Goal: Information Seeking & Learning: Learn about a topic

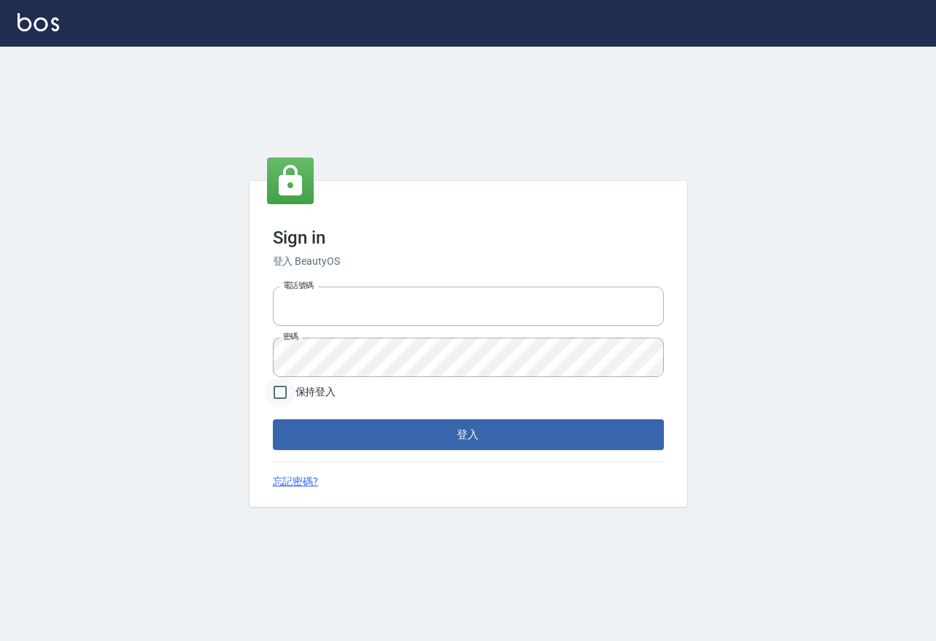
type input "0917735966"
click at [282, 398] on input "保持登入" at bounding box center [280, 392] width 31 height 31
checkbox input "true"
click at [314, 416] on form "電話號碼 0917735966 電話號碼 密碼 密碼 保持登入 登入" at bounding box center [468, 365] width 391 height 169
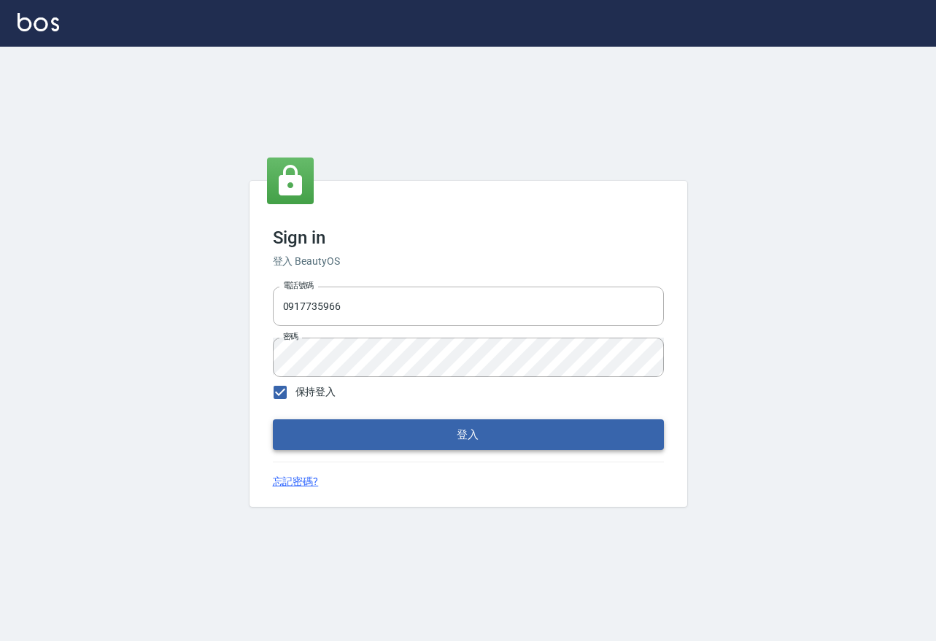
click at [319, 428] on button "登入" at bounding box center [468, 434] width 391 height 31
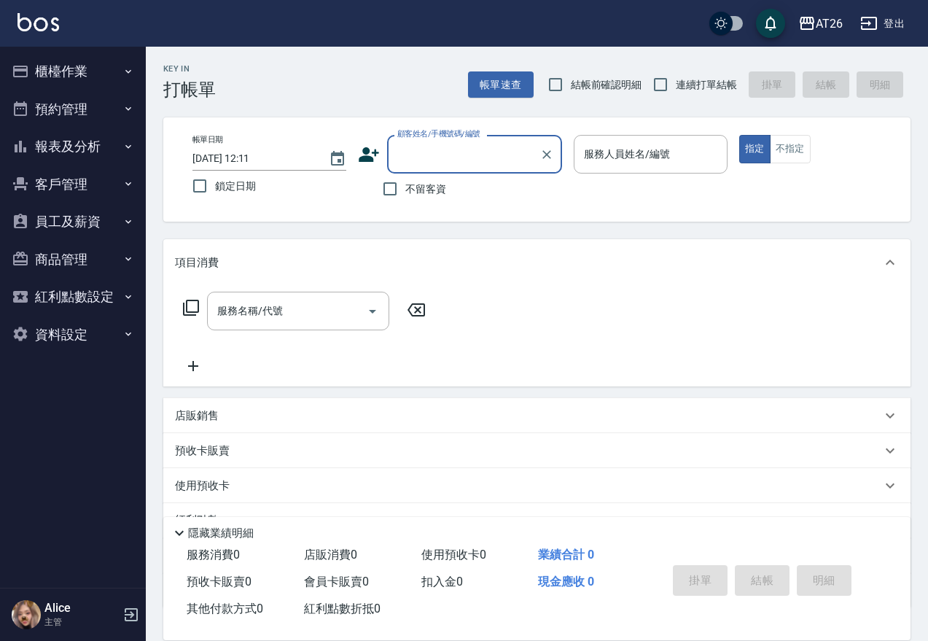
click at [108, 148] on button "報表及分析" at bounding box center [73, 147] width 134 height 38
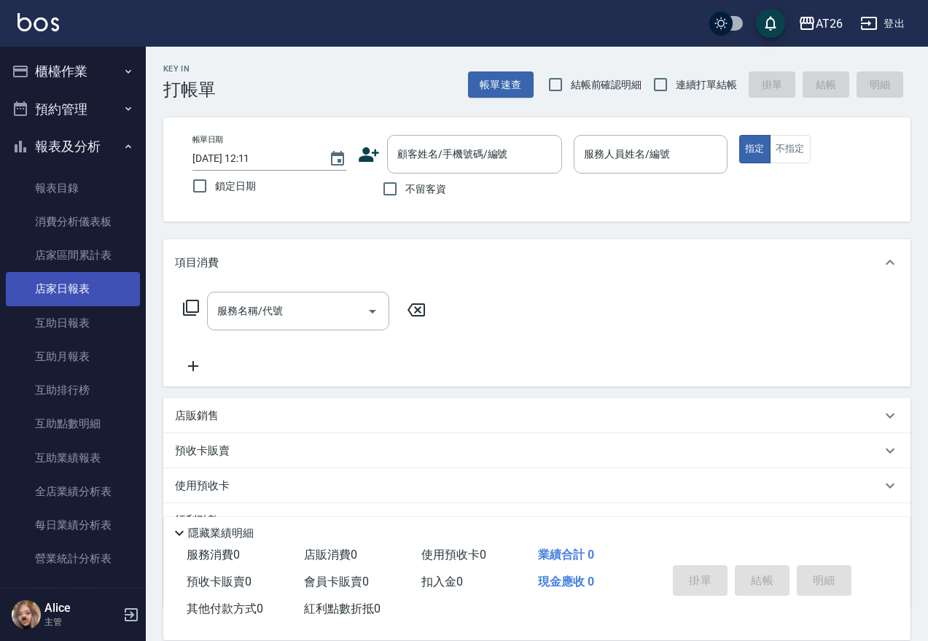
click at [91, 293] on link "店家日報表" at bounding box center [73, 289] width 134 height 34
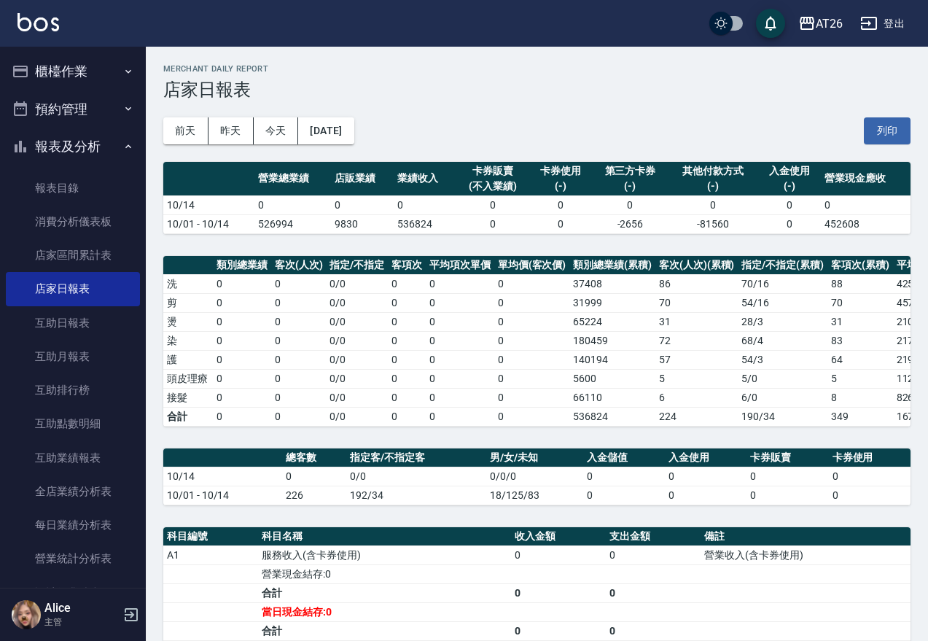
click at [225, 112] on div "前天 昨天 今天 2025/10/14 列印" at bounding box center [536, 131] width 747 height 62
click at [226, 120] on button "昨天" at bounding box center [231, 130] width 45 height 27
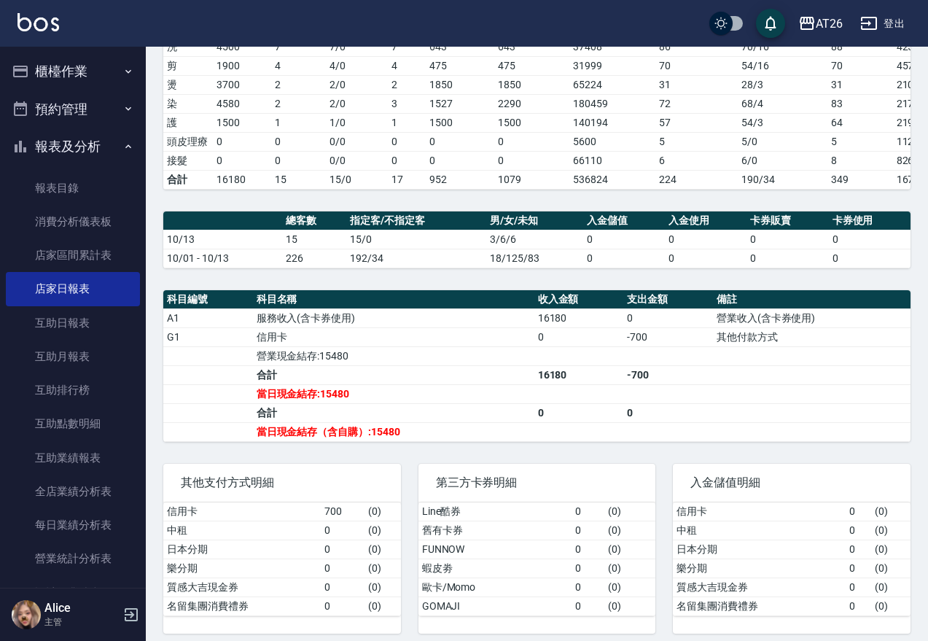
scroll to position [261, 0]
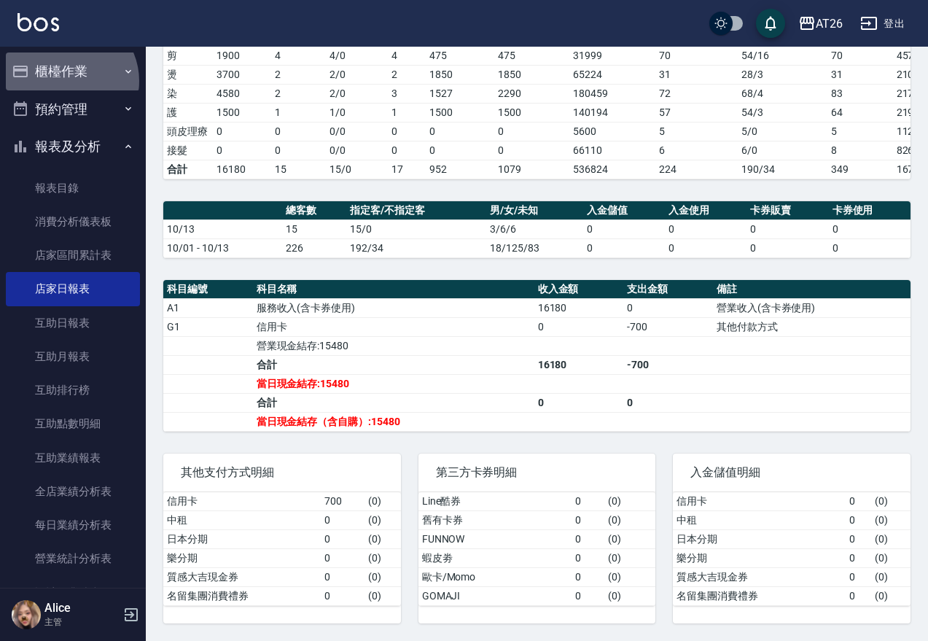
click at [67, 81] on button "櫃檯作業" at bounding box center [73, 72] width 134 height 38
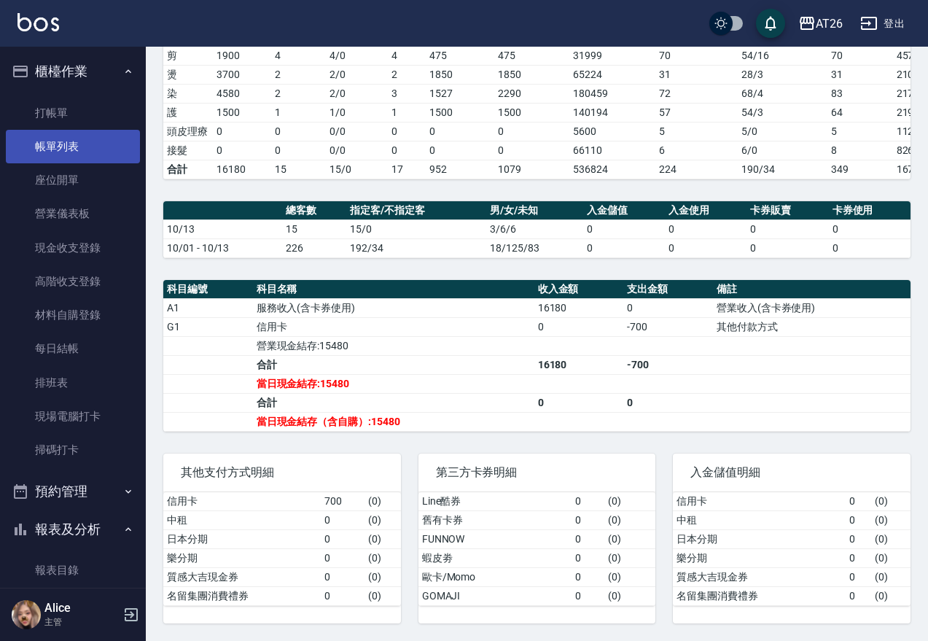
click at [86, 155] on link "帳單列表" at bounding box center [73, 147] width 134 height 34
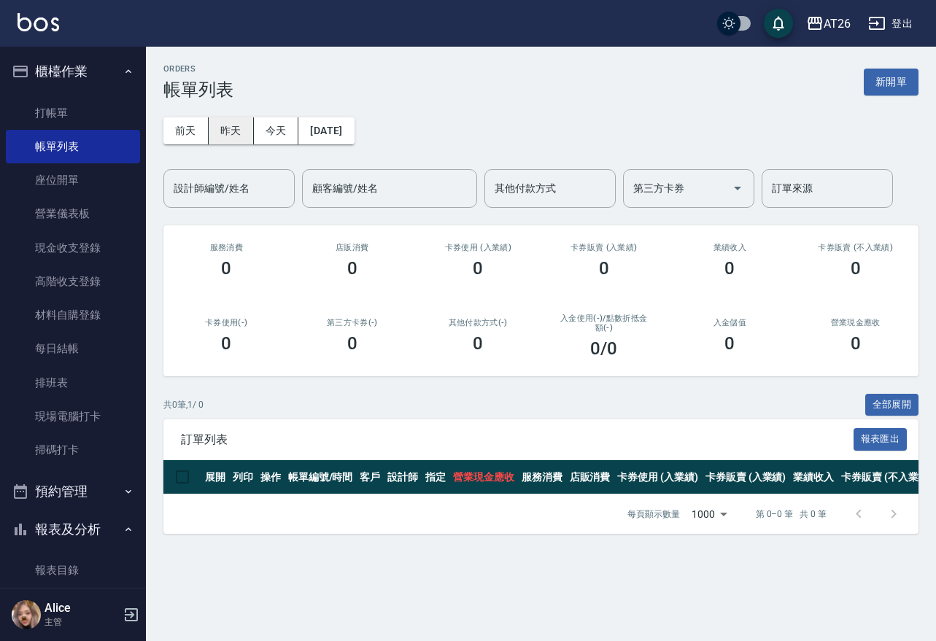
click at [230, 129] on button "昨天" at bounding box center [231, 130] width 45 height 27
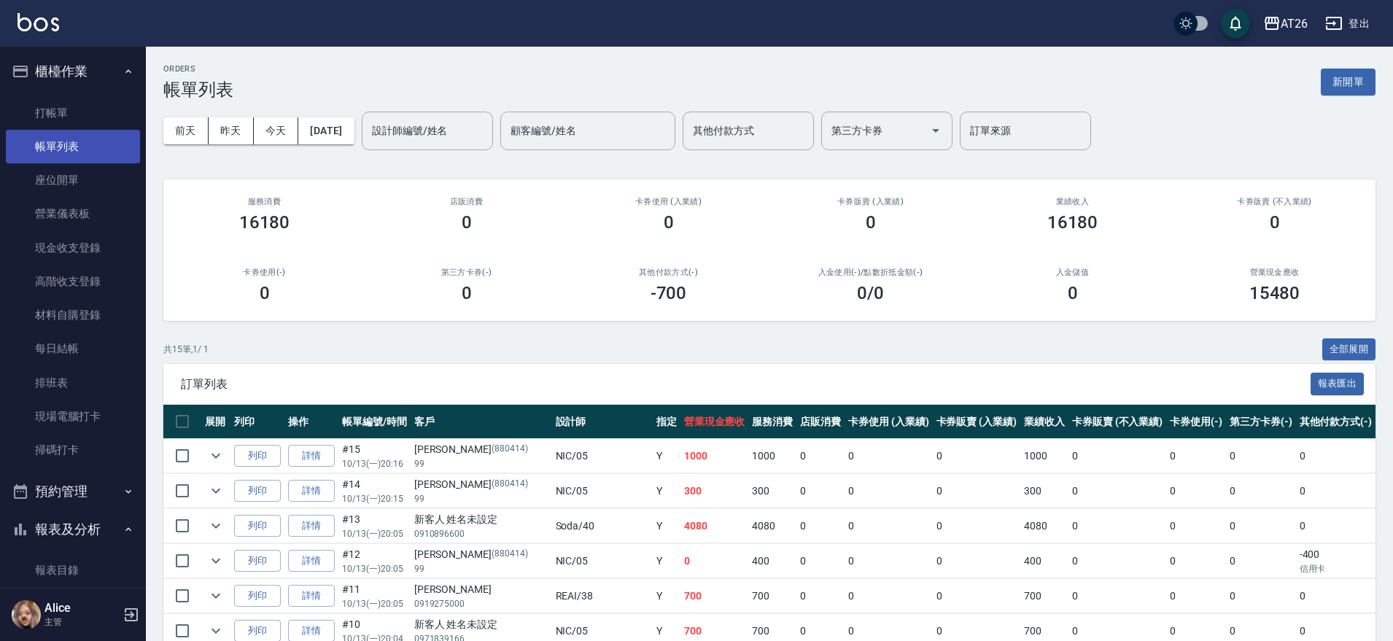
drag, startPoint x: 53, startPoint y: 150, endPoint x: 53, endPoint y: 143, distance: 7.3
click at [53, 148] on link "帳單列表" at bounding box center [73, 147] width 134 height 34
click at [263, 128] on button "今天" at bounding box center [276, 130] width 45 height 27
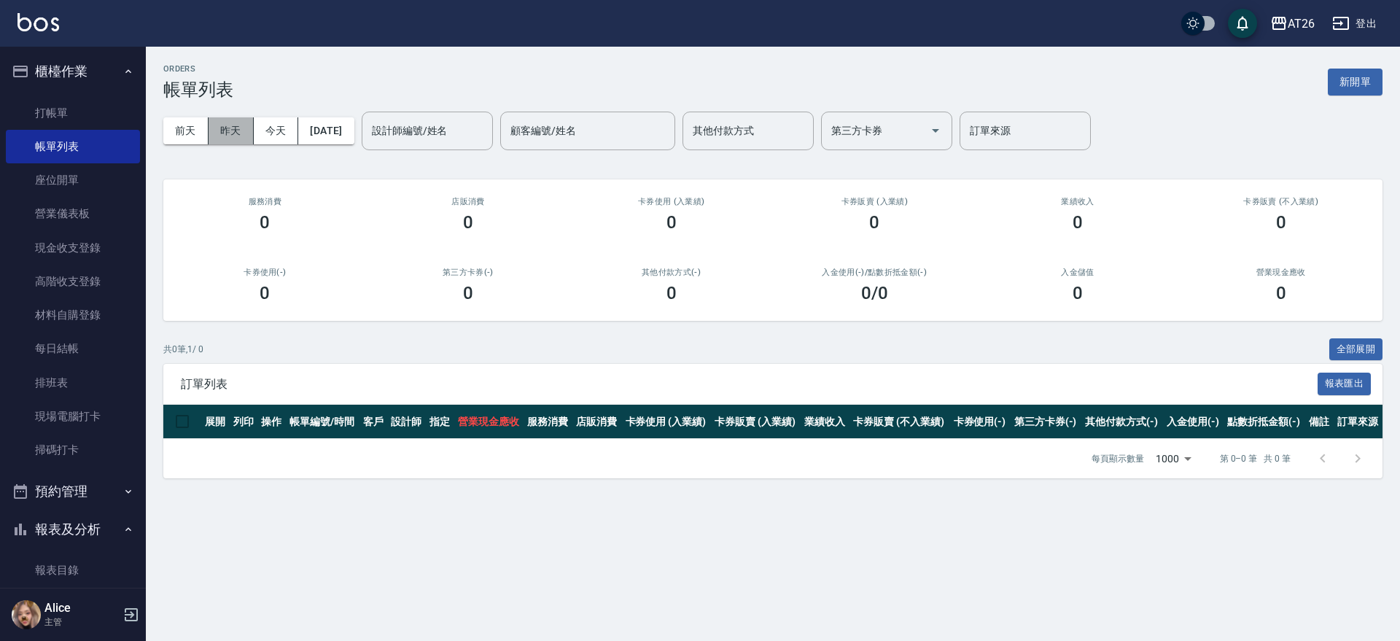
click at [252, 117] on button "昨天" at bounding box center [231, 130] width 45 height 27
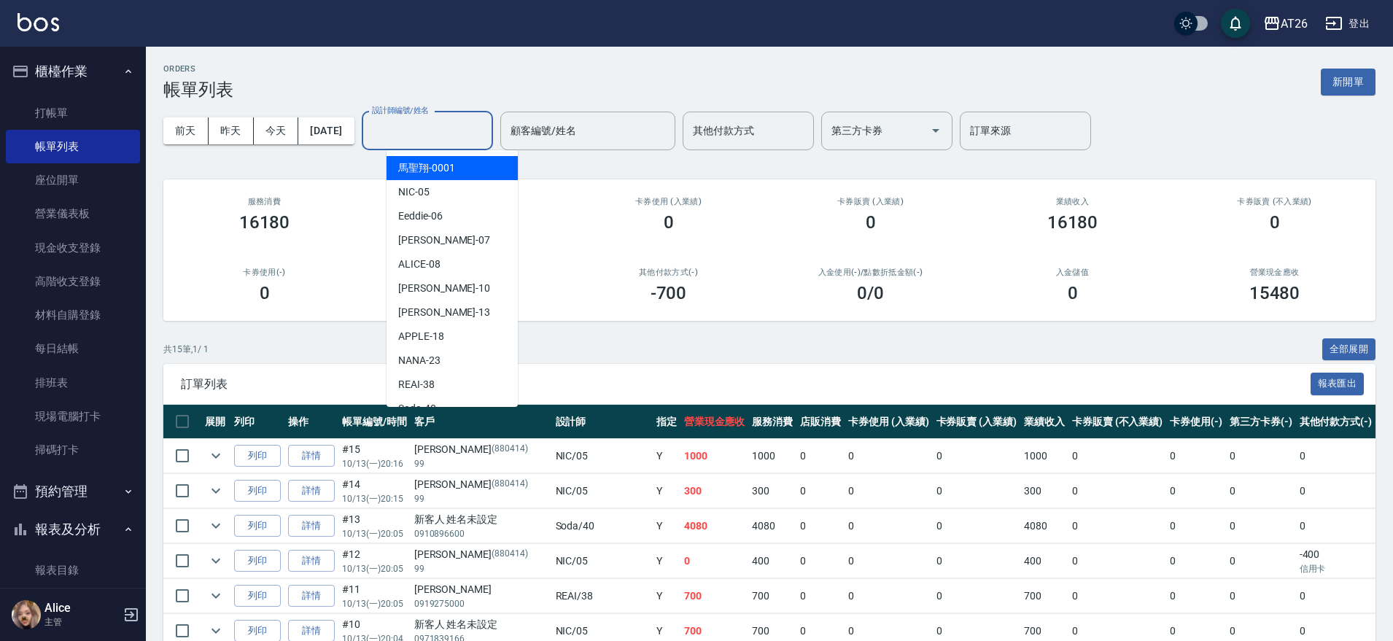
click at [416, 129] on input "設計師編號/姓名" at bounding box center [427, 131] width 118 height 26
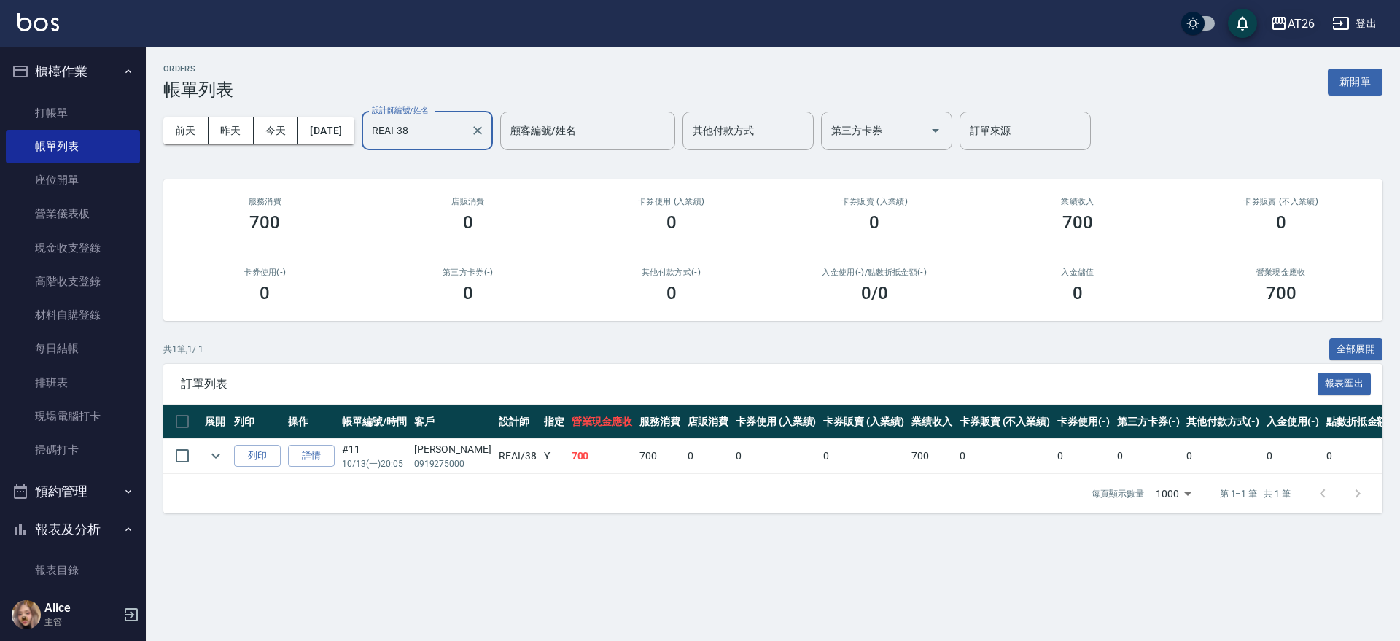
type input "REAI-38"
click at [935, 16] on icon "button" at bounding box center [1279, 24] width 18 height 18
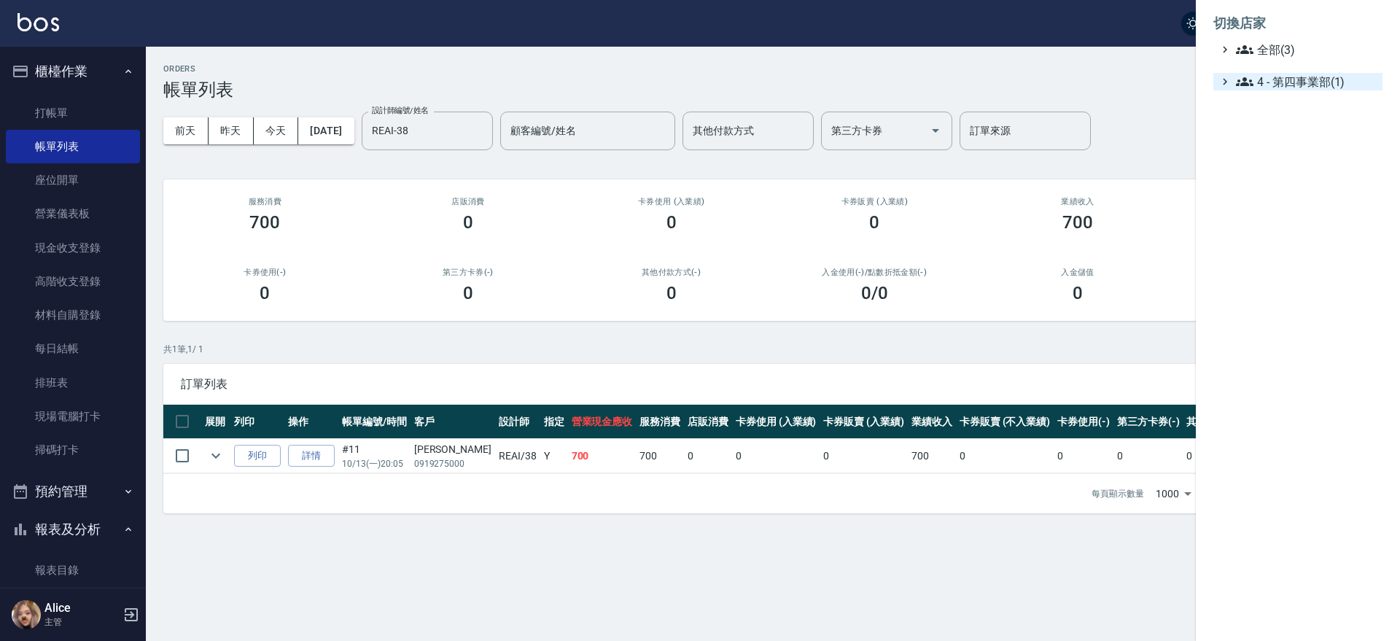
click at [935, 83] on icon at bounding box center [1225, 81] width 13 height 13
click at [935, 47] on div "全部(3)" at bounding box center [1305, 50] width 144 height 18
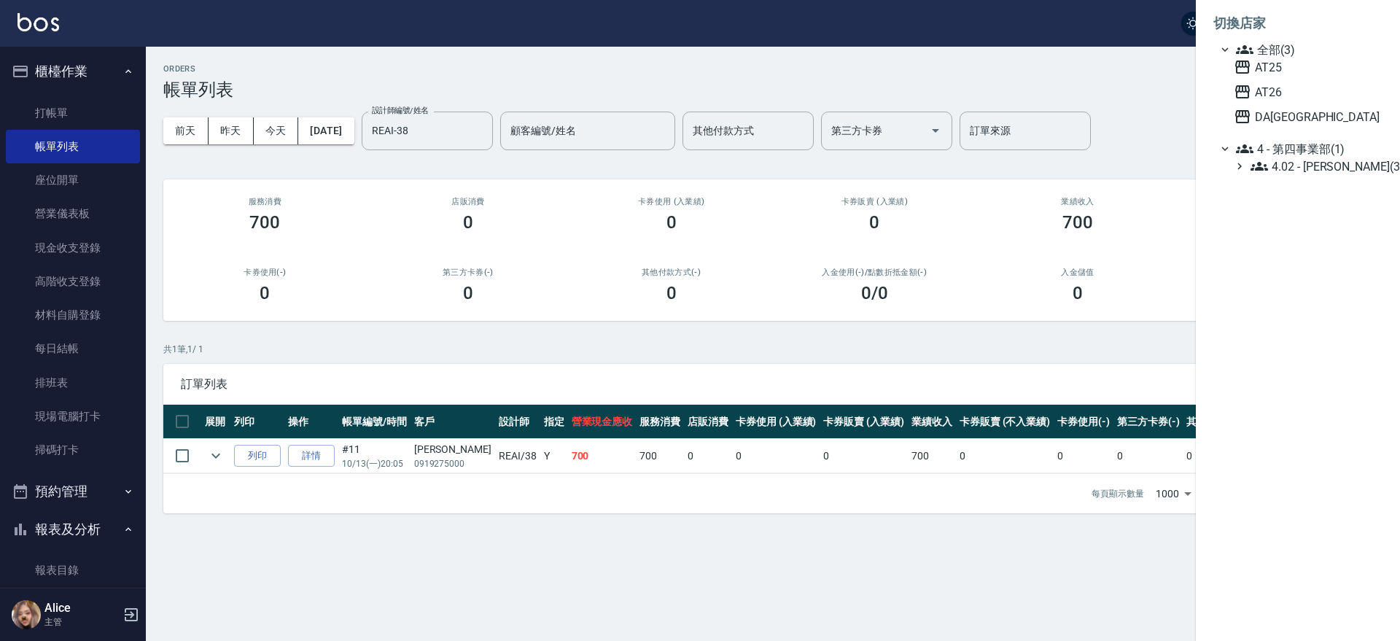
click at [935, 55] on span "全部(3)" at bounding box center [1306, 50] width 141 height 18
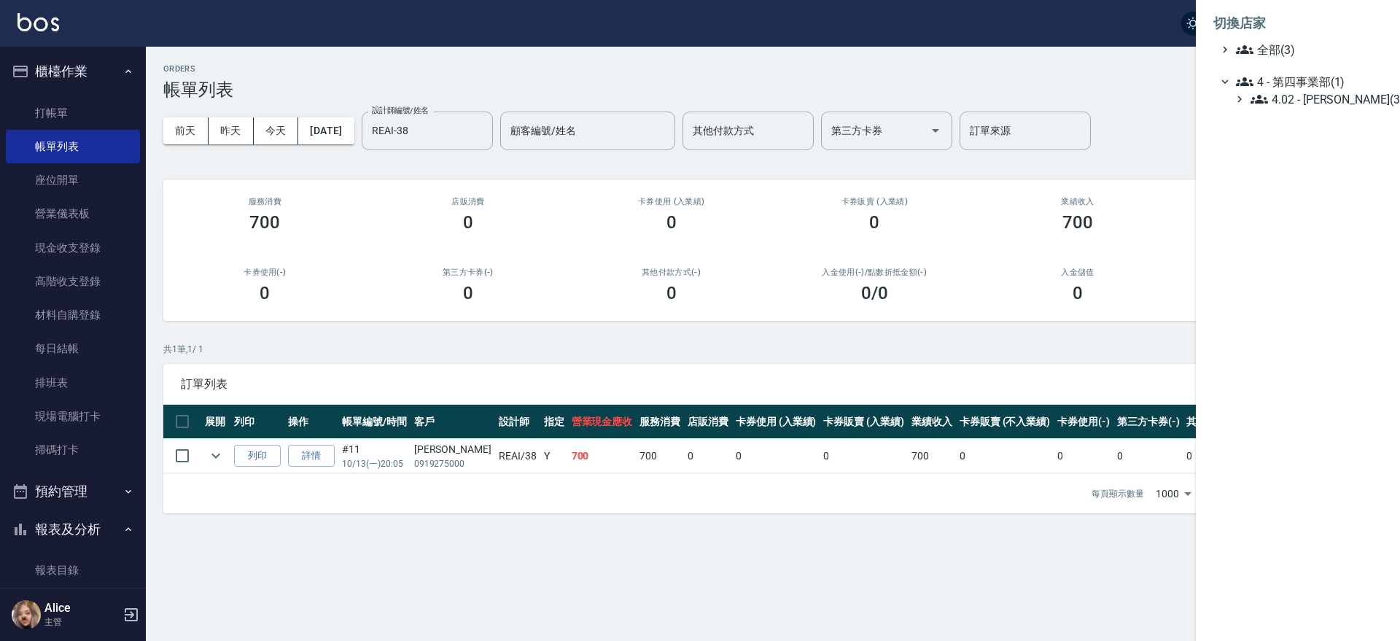
click at [935, 35] on li "切換店家" at bounding box center [1297, 23] width 169 height 35
click at [935, 52] on span "全部(3)" at bounding box center [1306, 50] width 141 height 18
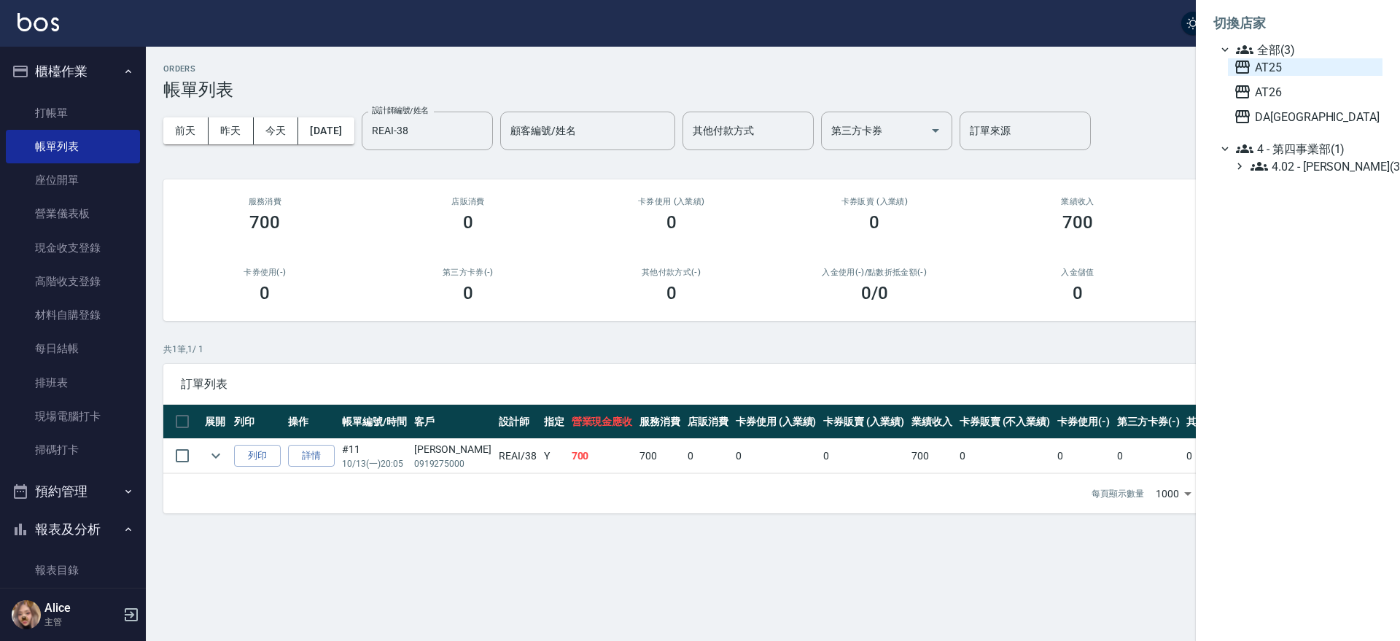
click at [935, 70] on span "AT25" at bounding box center [1305, 67] width 143 height 18
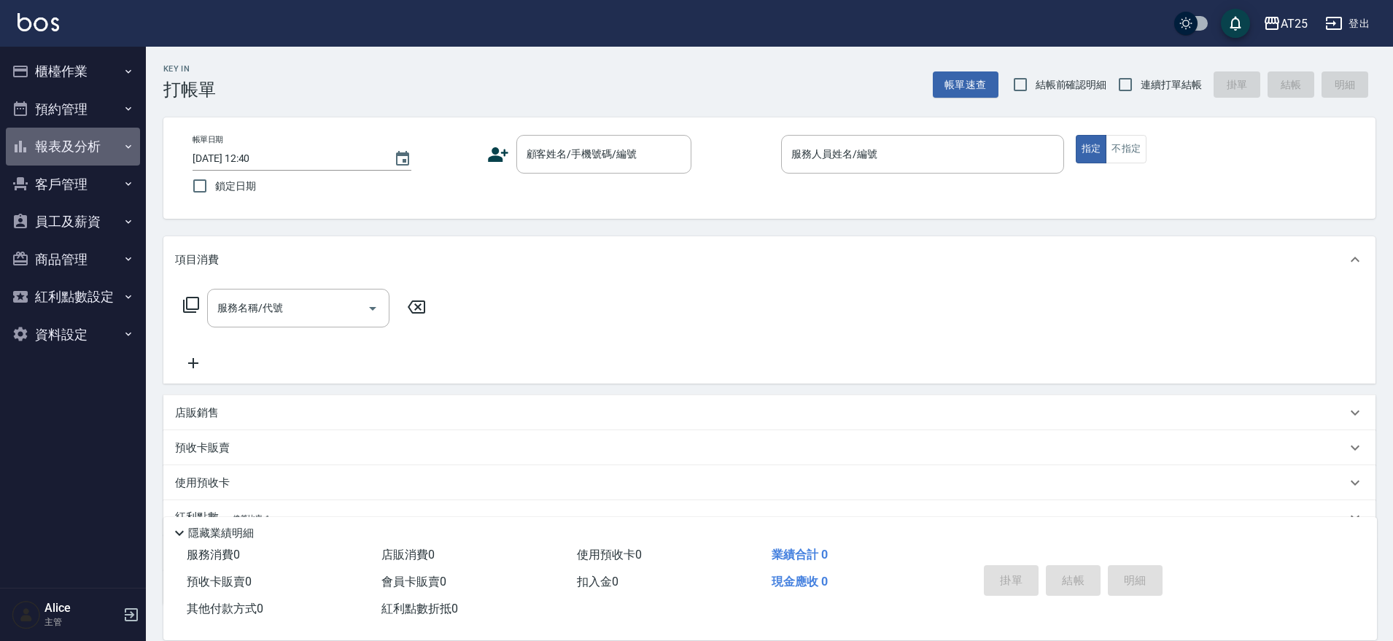
click at [43, 140] on button "報表及分析" at bounding box center [73, 147] width 134 height 38
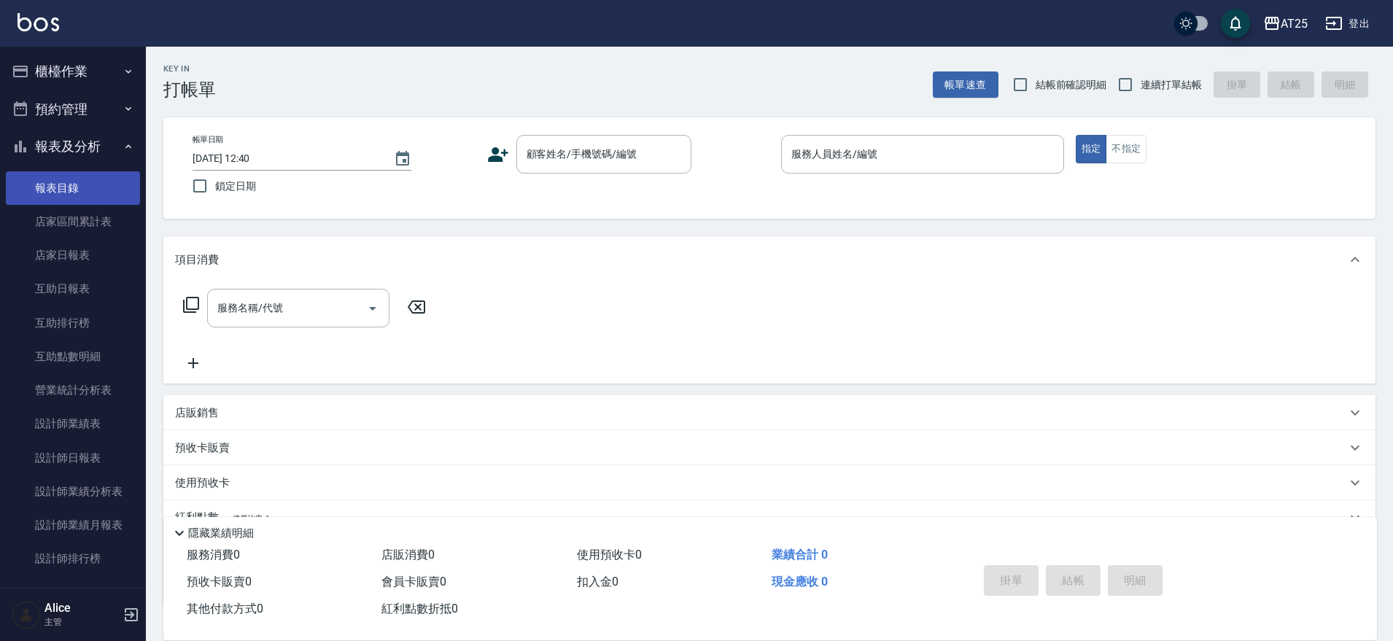
click at [73, 174] on link "報表目錄" at bounding box center [73, 188] width 134 height 34
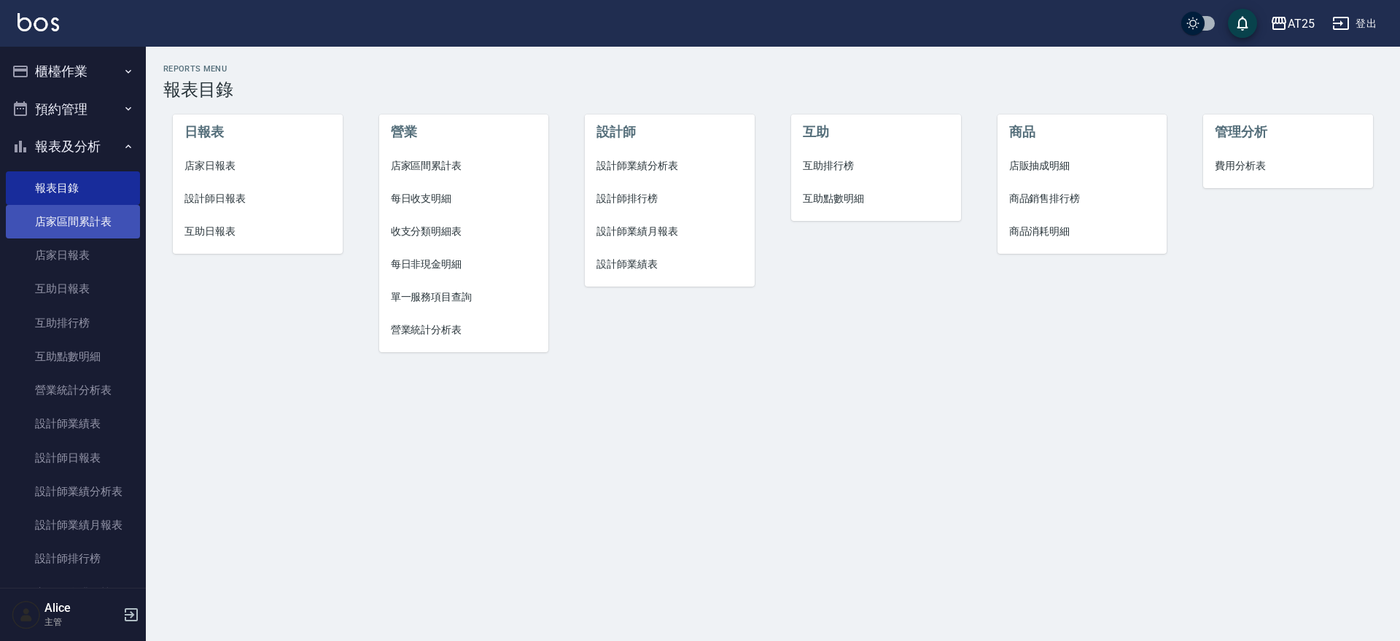
click at [74, 222] on link "店家區間累計表" at bounding box center [73, 222] width 134 height 34
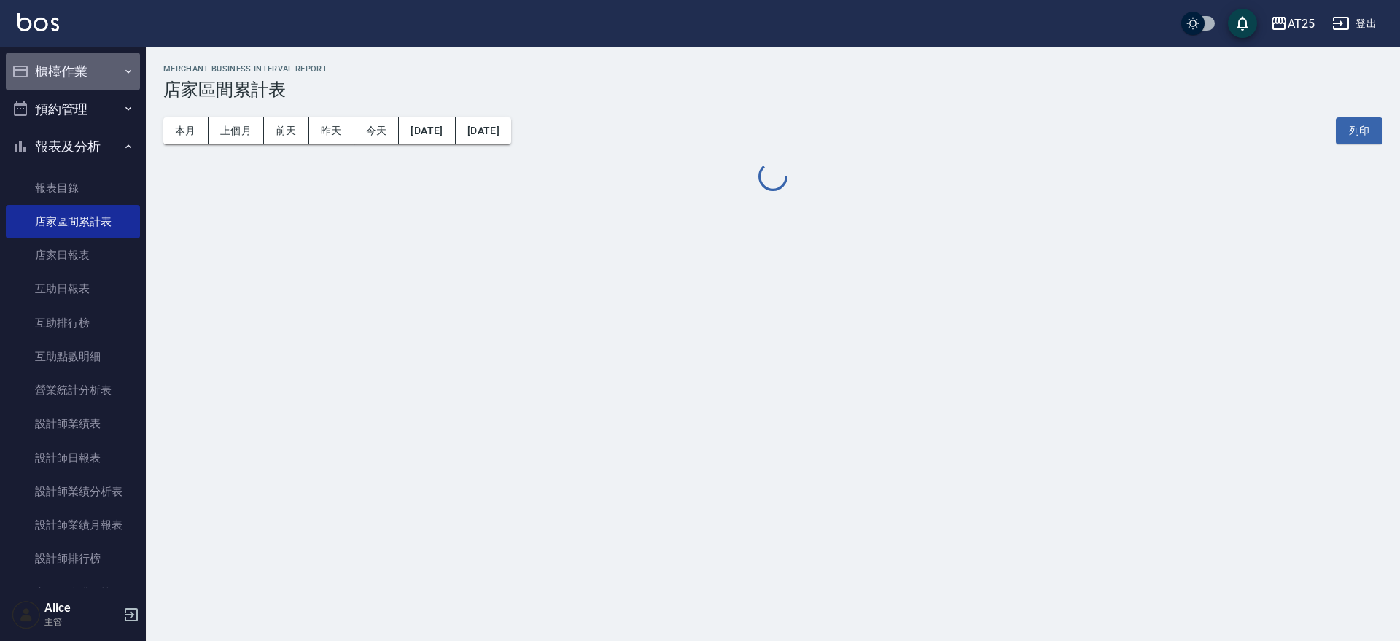
click at [78, 55] on button "櫃檯作業" at bounding box center [73, 72] width 134 height 38
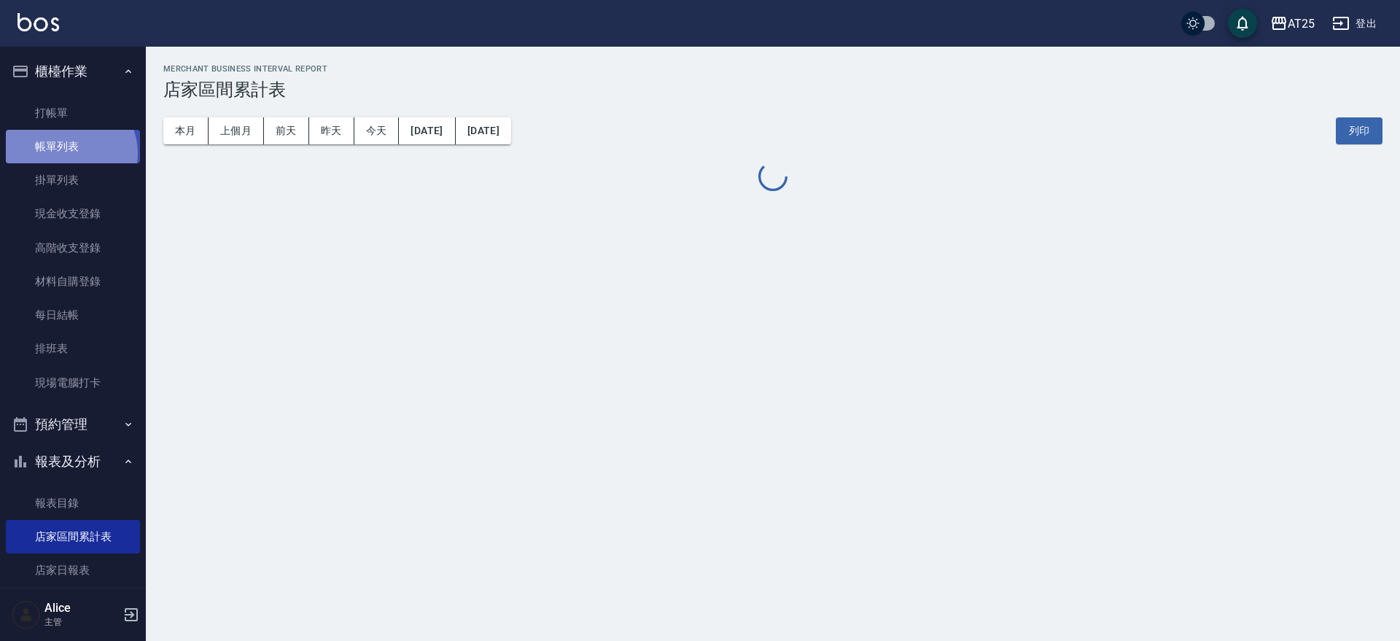
click at [69, 153] on link "帳單列表" at bounding box center [73, 147] width 134 height 34
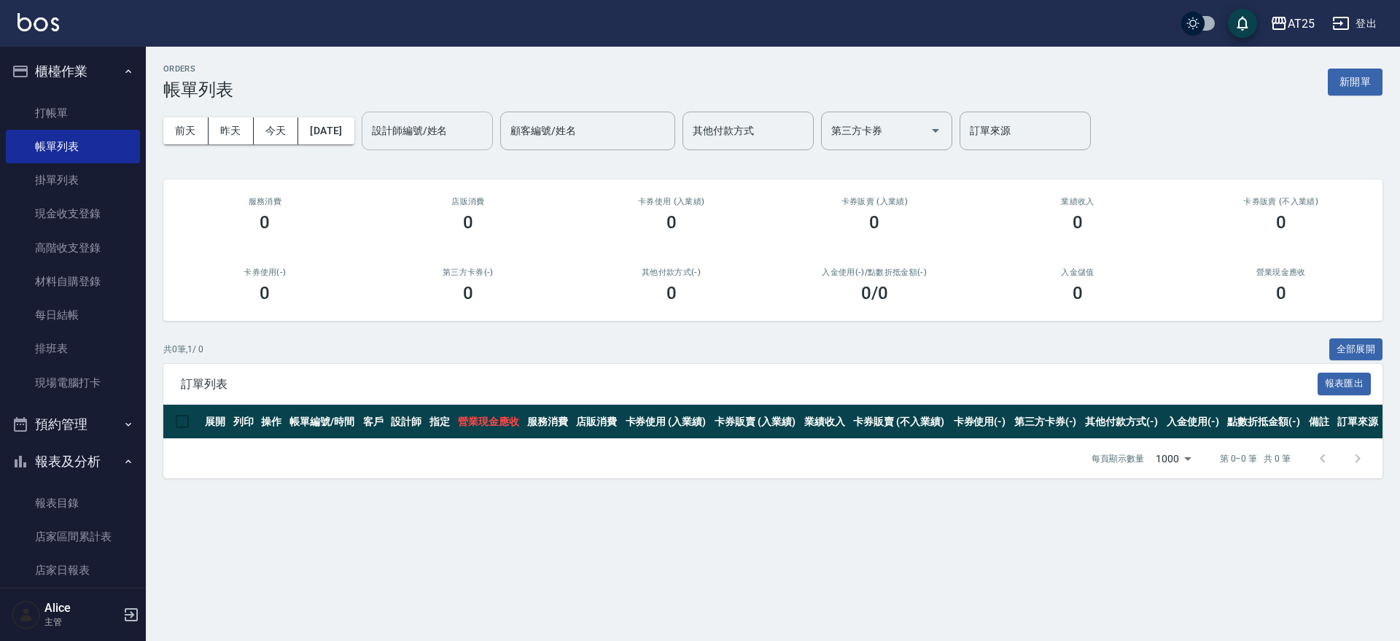
click at [456, 124] on input "設計師編號/姓名" at bounding box center [427, 131] width 118 height 26
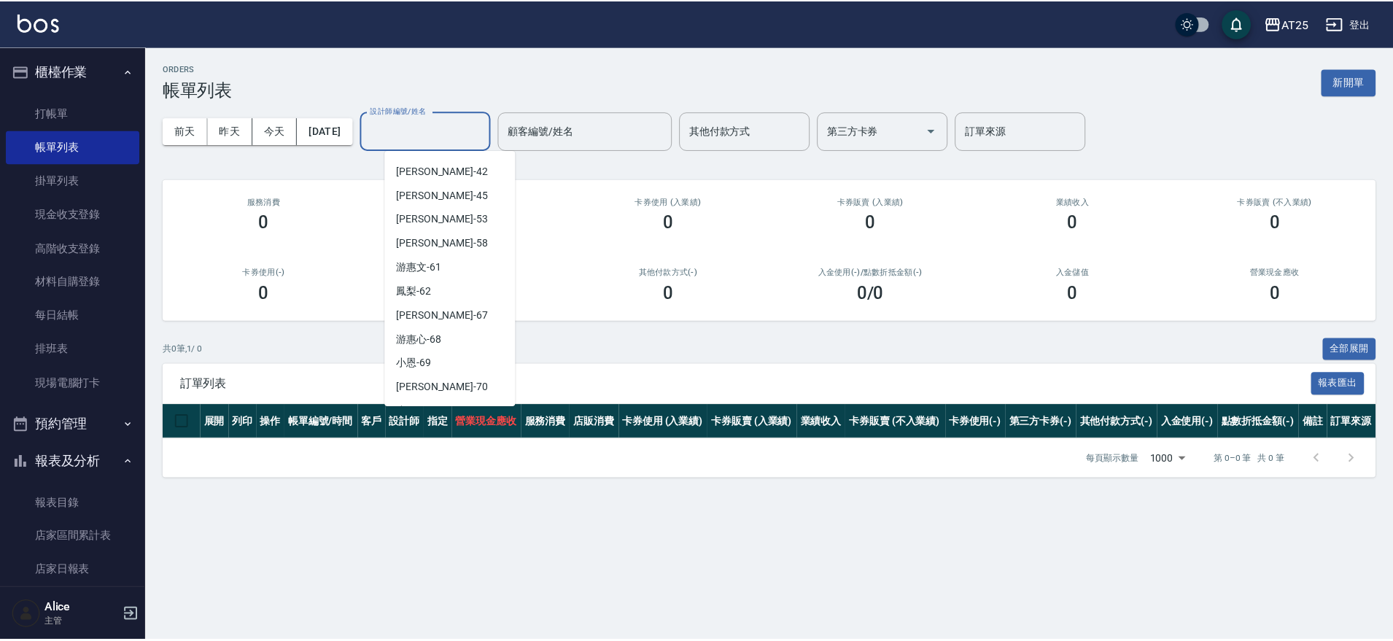
scroll to position [219, 0]
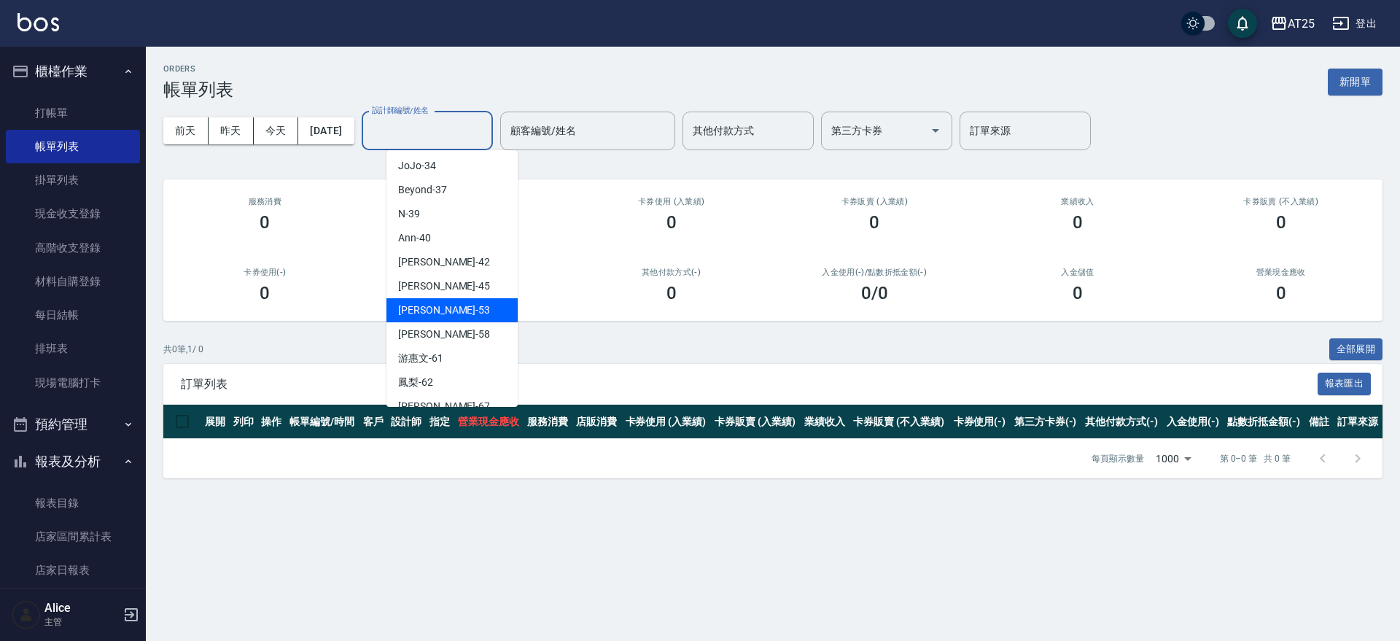
click at [436, 305] on div "Jerry -53" at bounding box center [451, 310] width 131 height 24
type input "Jerry-53"
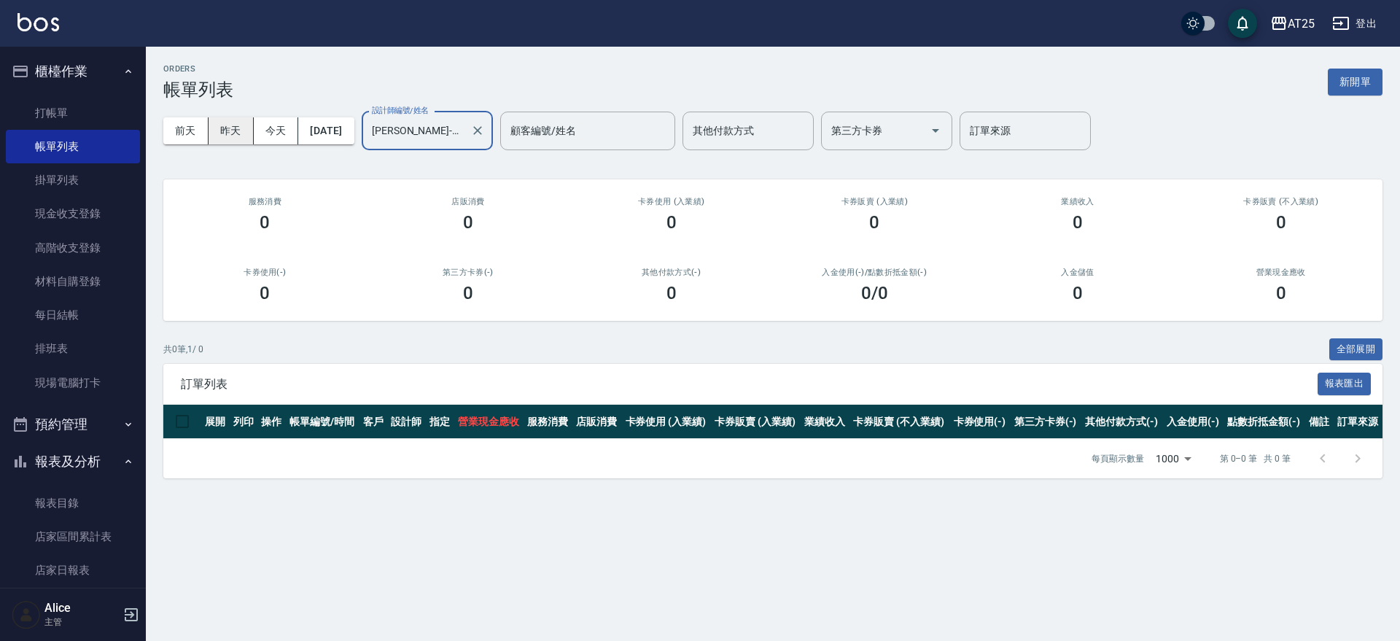
click at [228, 139] on button "昨天" at bounding box center [231, 130] width 45 height 27
click at [195, 128] on button "前天" at bounding box center [185, 130] width 45 height 27
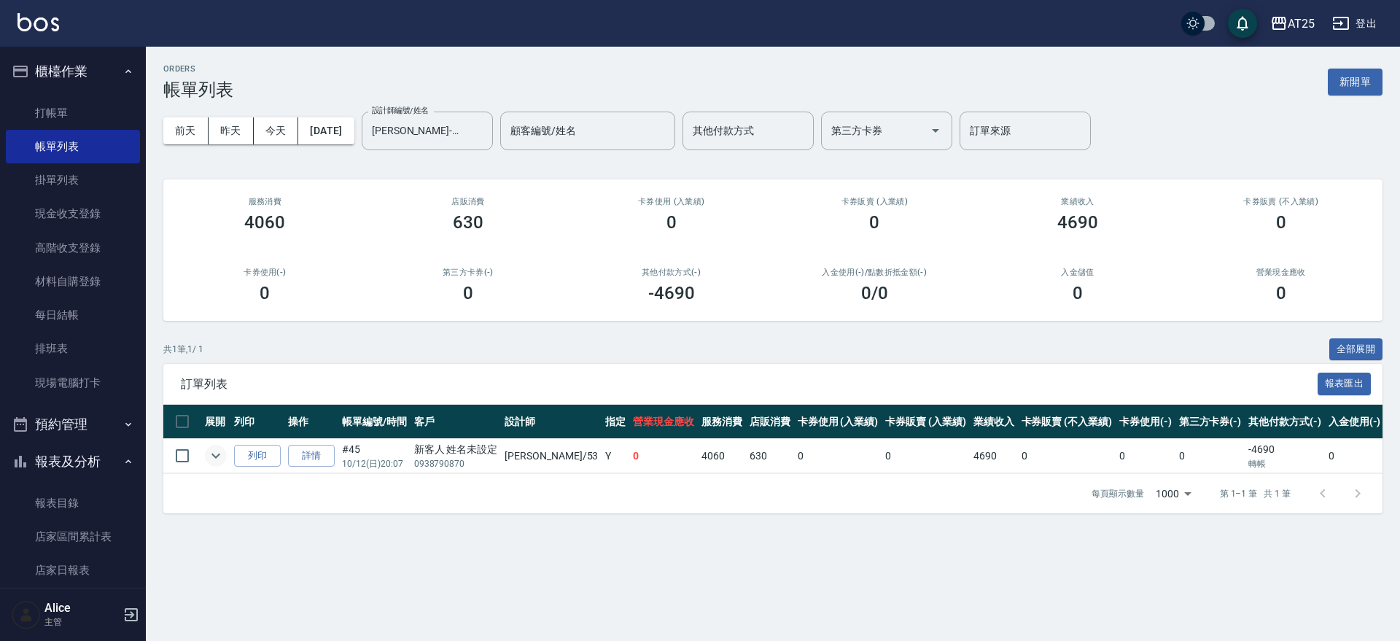
click at [211, 446] on button "expand row" at bounding box center [216, 456] width 22 height 22
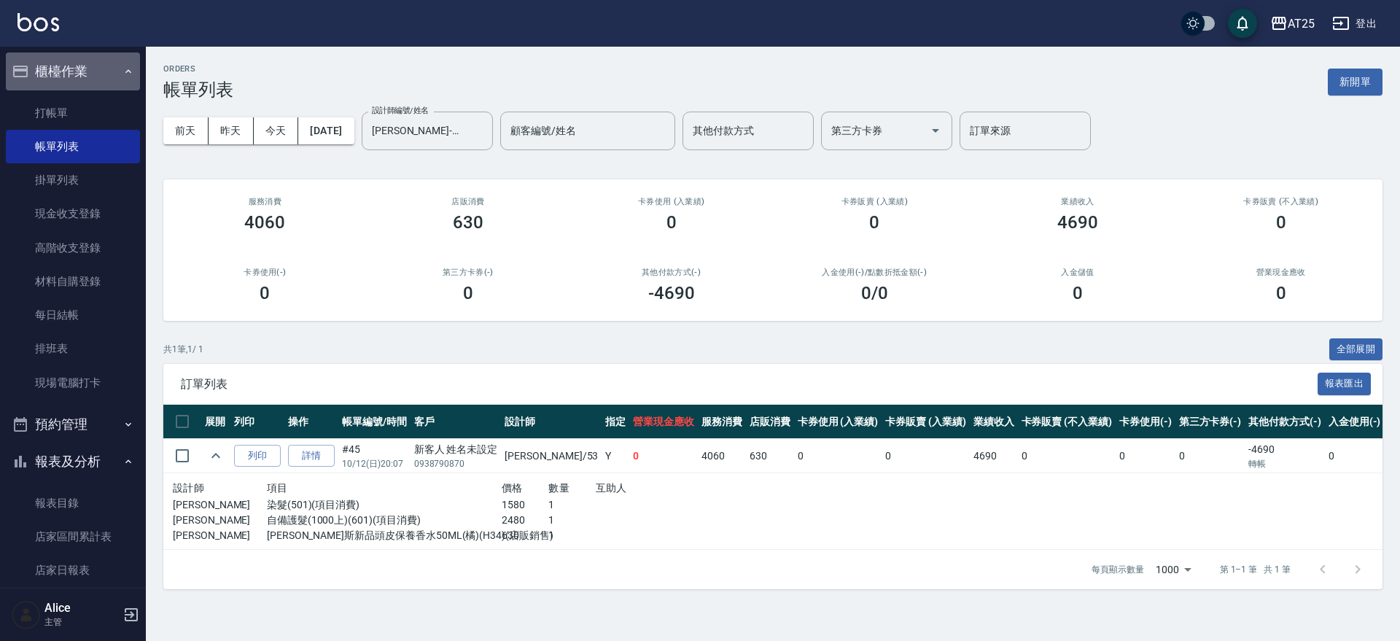
drag, startPoint x: 92, startPoint y: 63, endPoint x: 100, endPoint y: 75, distance: 14.2
click at [92, 63] on button "櫃檯作業" at bounding box center [73, 72] width 134 height 38
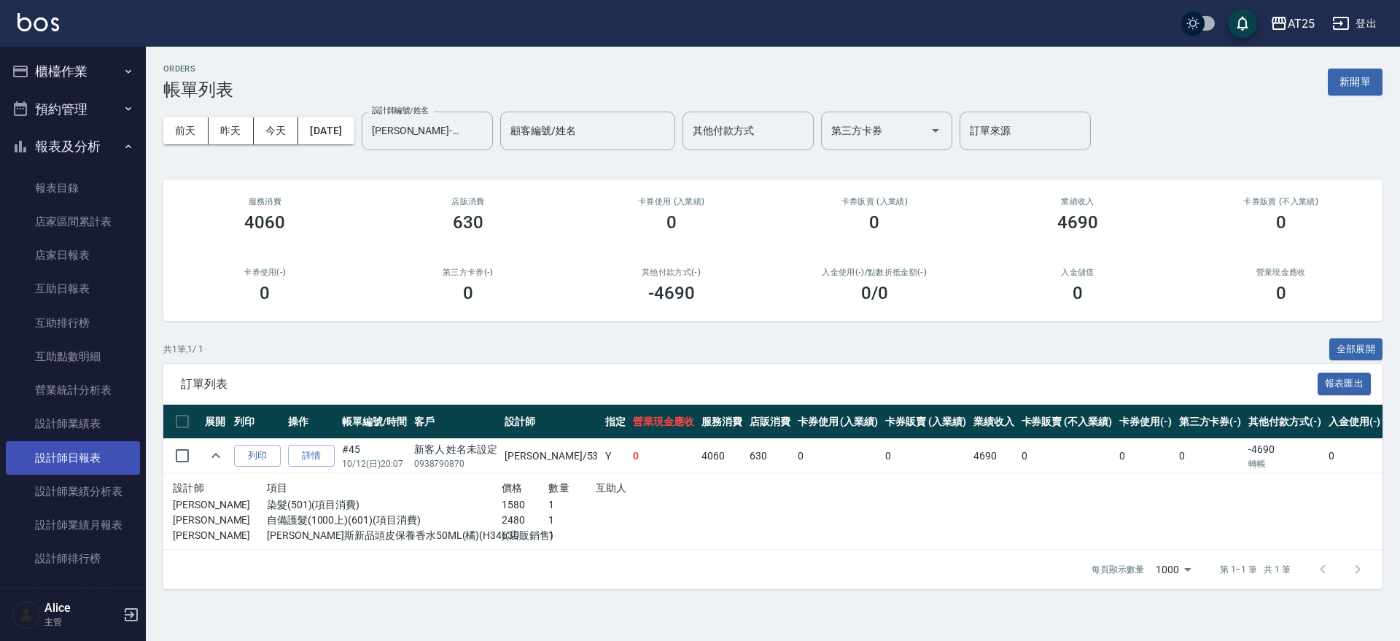
click at [88, 469] on link "設計師日報表" at bounding box center [73, 458] width 134 height 34
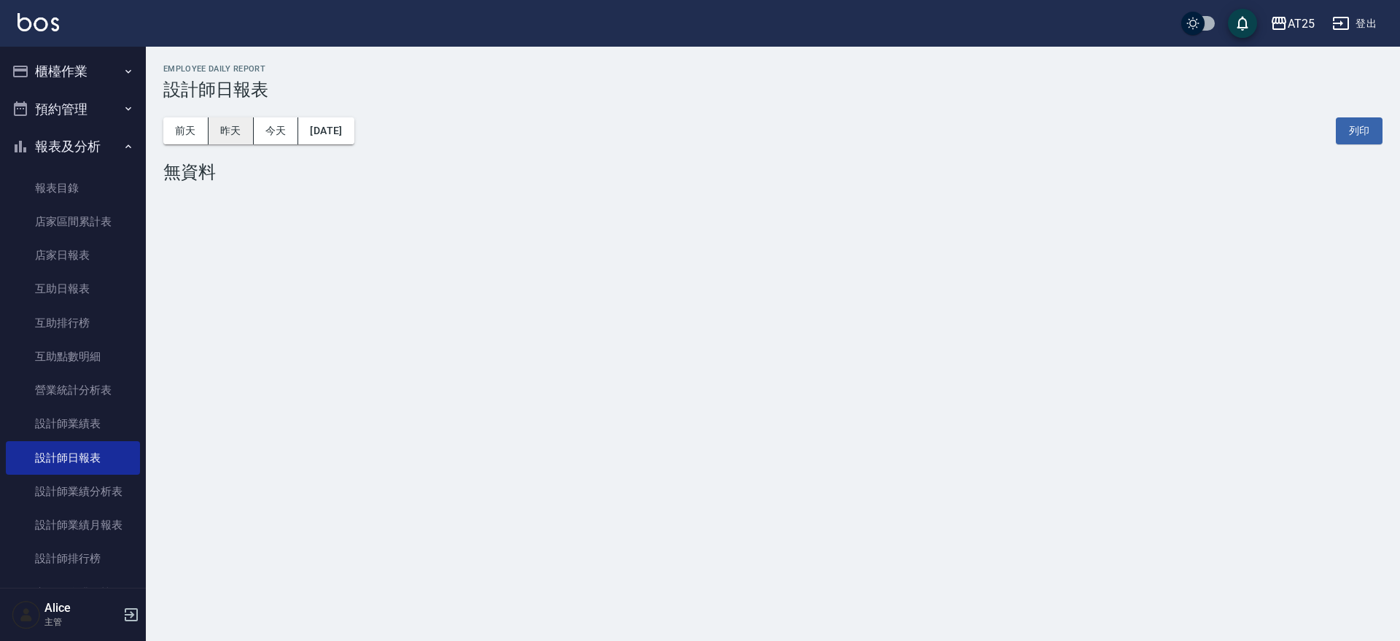
click at [225, 126] on button "昨天" at bounding box center [231, 130] width 45 height 27
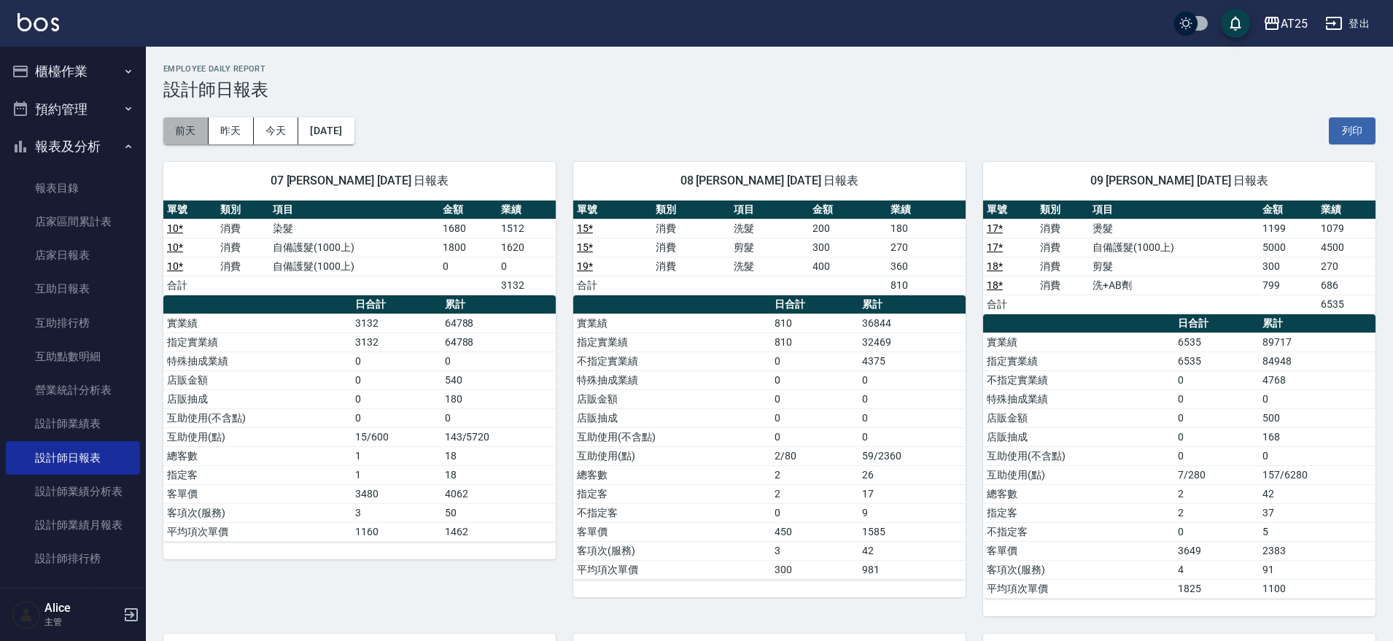
click at [174, 137] on button "前天" at bounding box center [185, 130] width 45 height 27
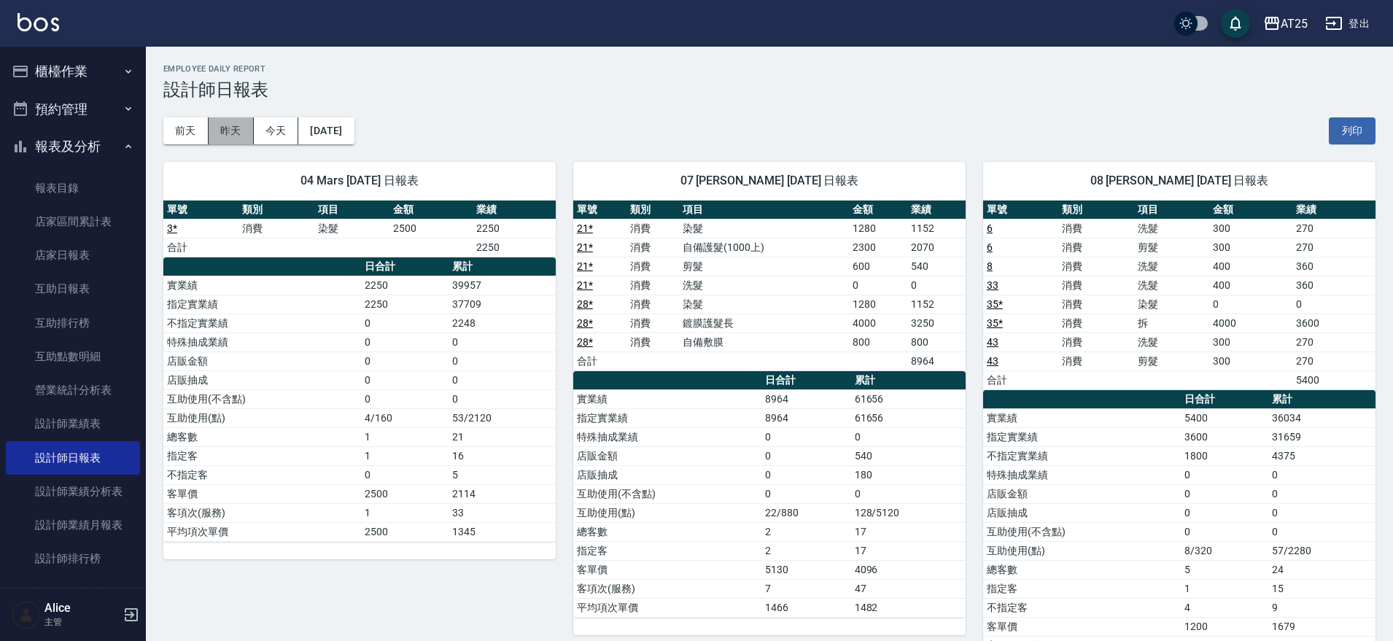
click at [231, 135] on button "昨天" at bounding box center [231, 130] width 45 height 27
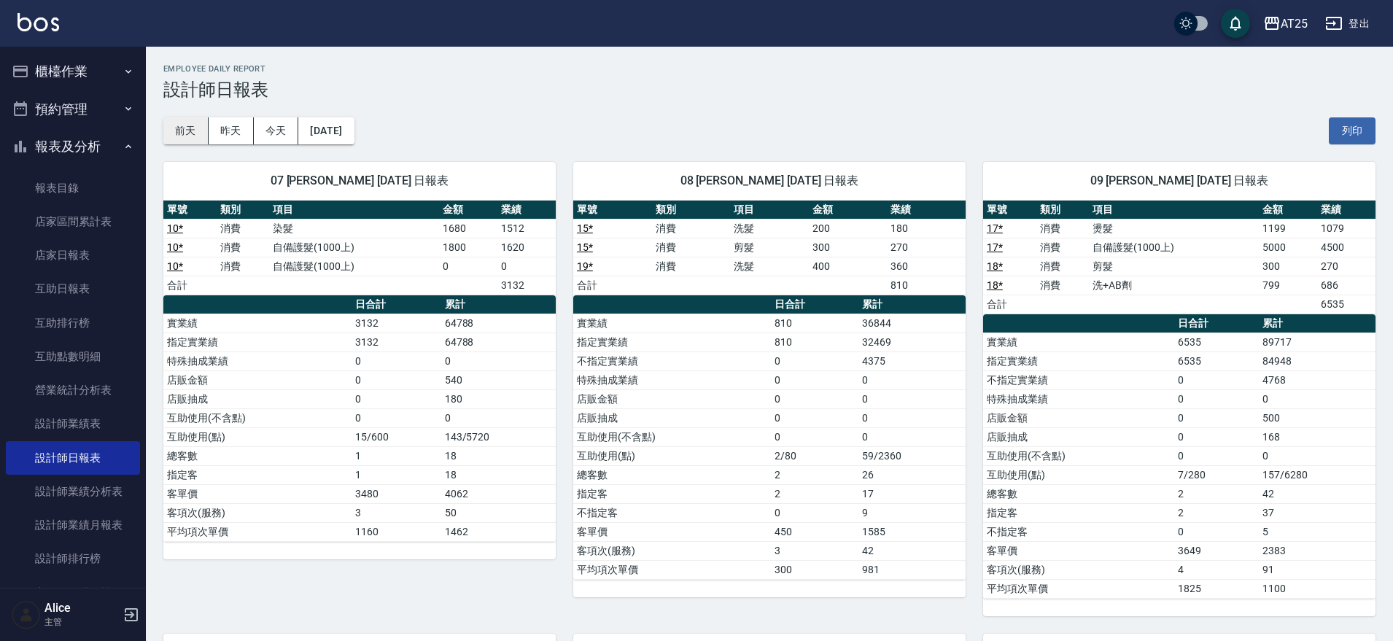
click at [195, 132] on button "前天" at bounding box center [185, 130] width 45 height 27
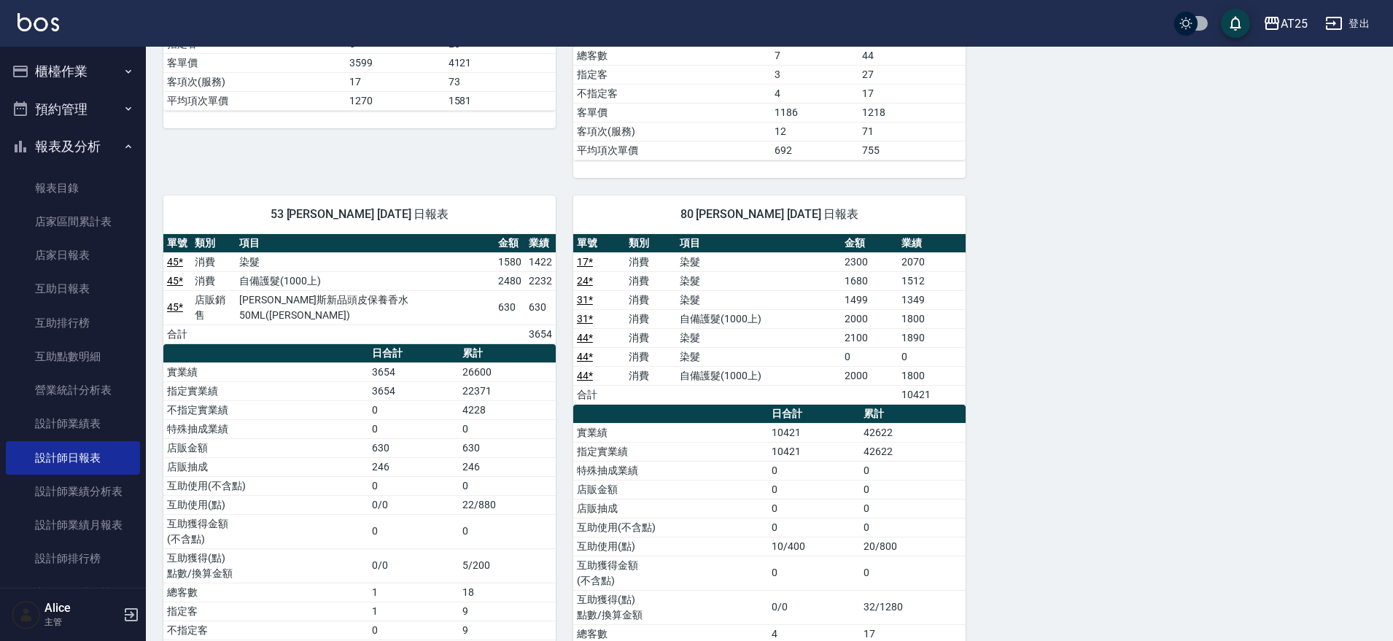
scroll to position [2095, 0]
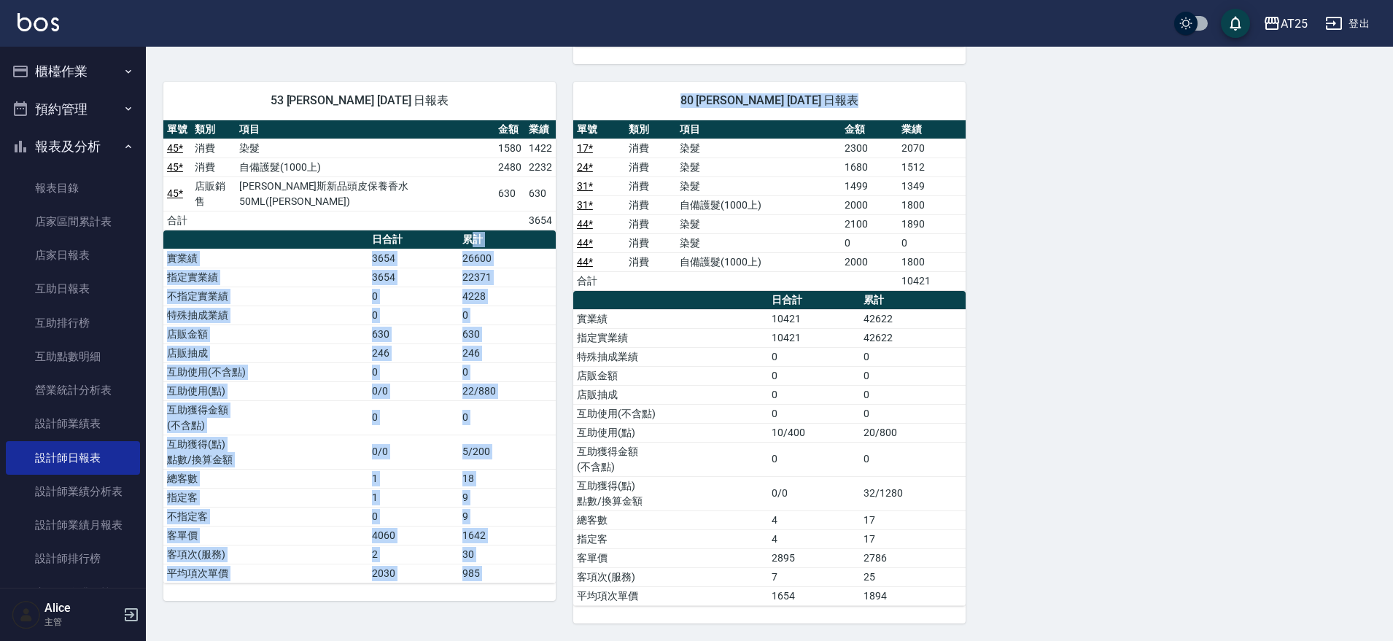
drag, startPoint x: 470, startPoint y: 231, endPoint x: 566, endPoint y: 238, distance: 95.8
click at [457, 268] on td "3654" at bounding box center [413, 277] width 90 height 19
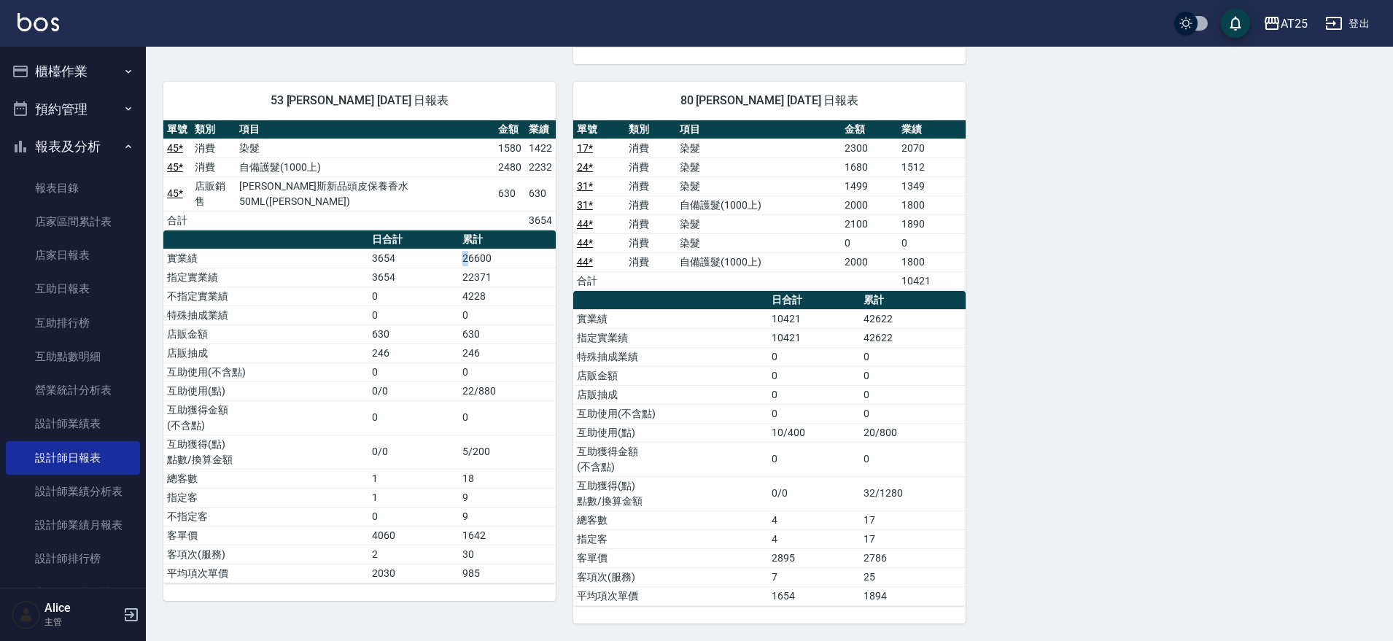
drag, startPoint x: 457, startPoint y: 241, endPoint x: 486, endPoint y: 236, distance: 28.9
click at [470, 249] on tr "實業績 3654 26600" at bounding box center [359, 258] width 392 height 19
click at [453, 231] on th "日合計" at bounding box center [413, 239] width 90 height 19
drag, startPoint x: 459, startPoint y: 234, endPoint x: 540, endPoint y: 246, distance: 81.2
click at [540, 249] on td "26600" at bounding box center [507, 258] width 97 height 19
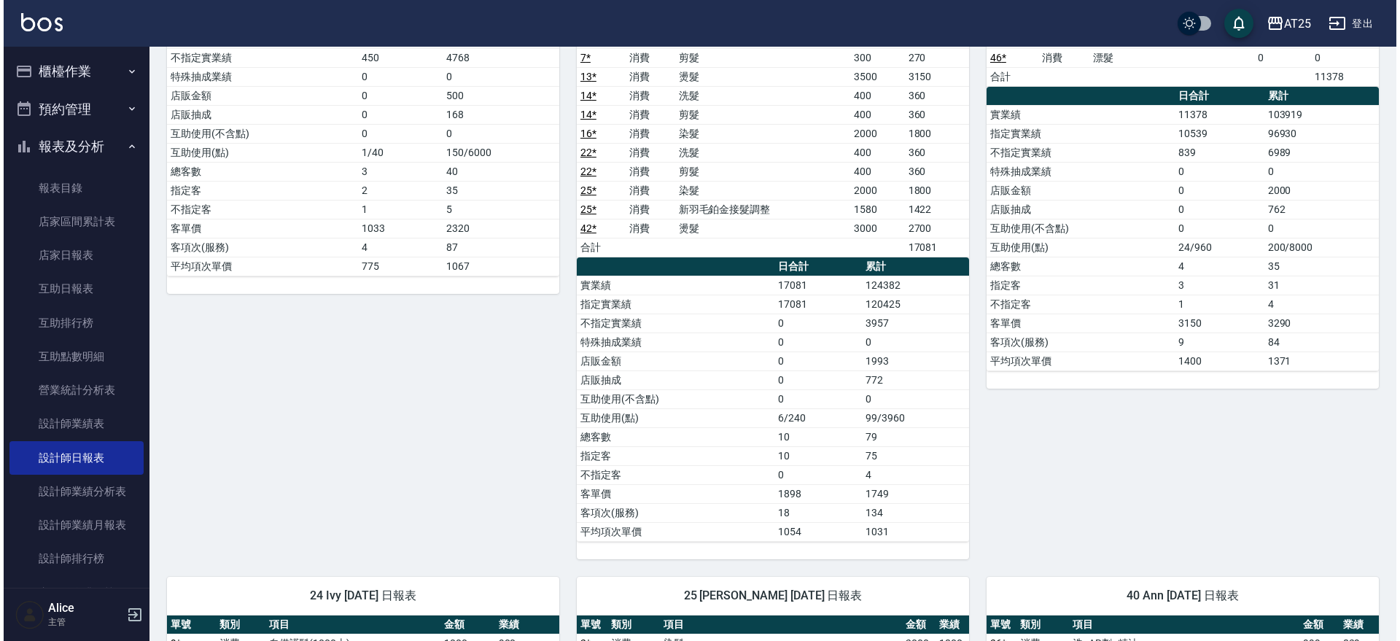
scroll to position [728, 0]
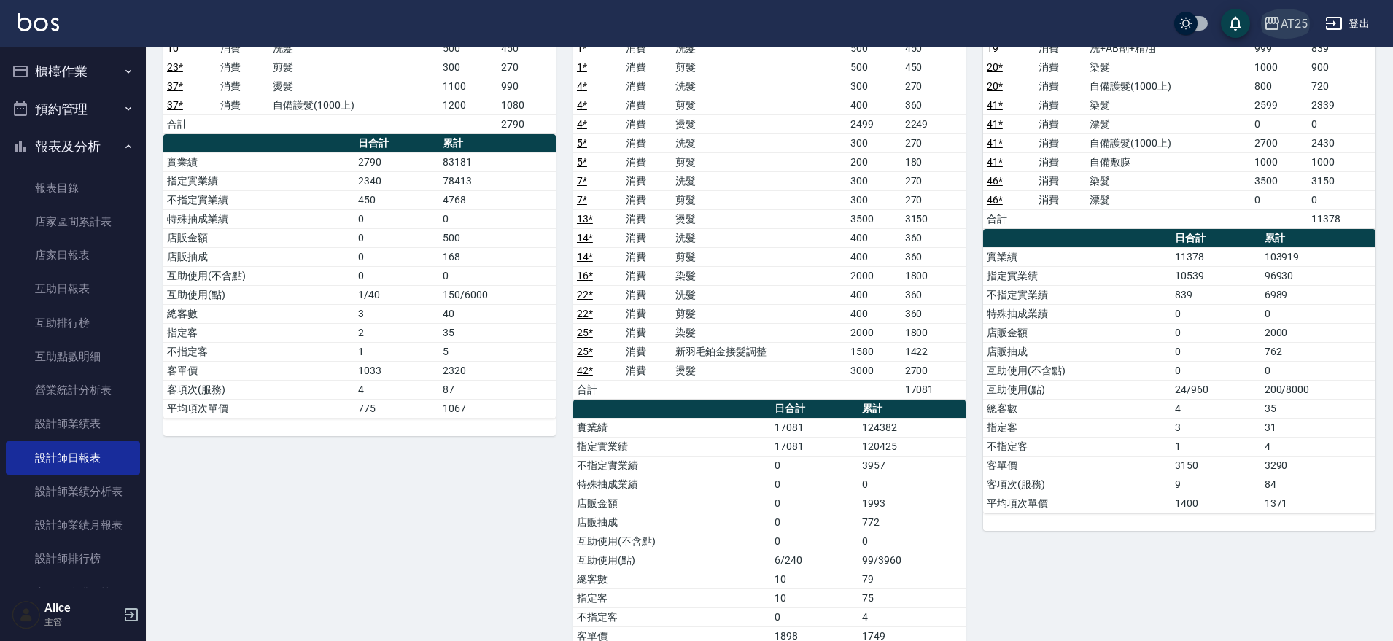
click at [1296, 22] on div "AT25" at bounding box center [1293, 24] width 27 height 18
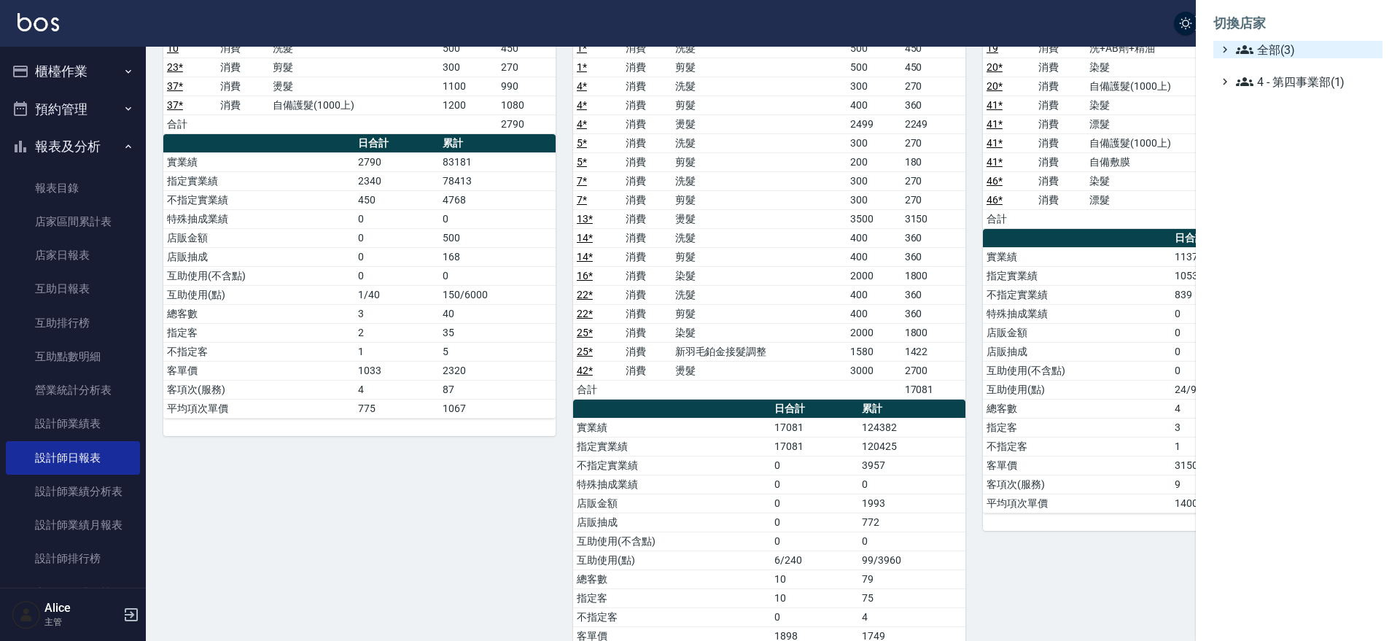
click at [1317, 41] on span "全部(3)" at bounding box center [1306, 50] width 141 height 18
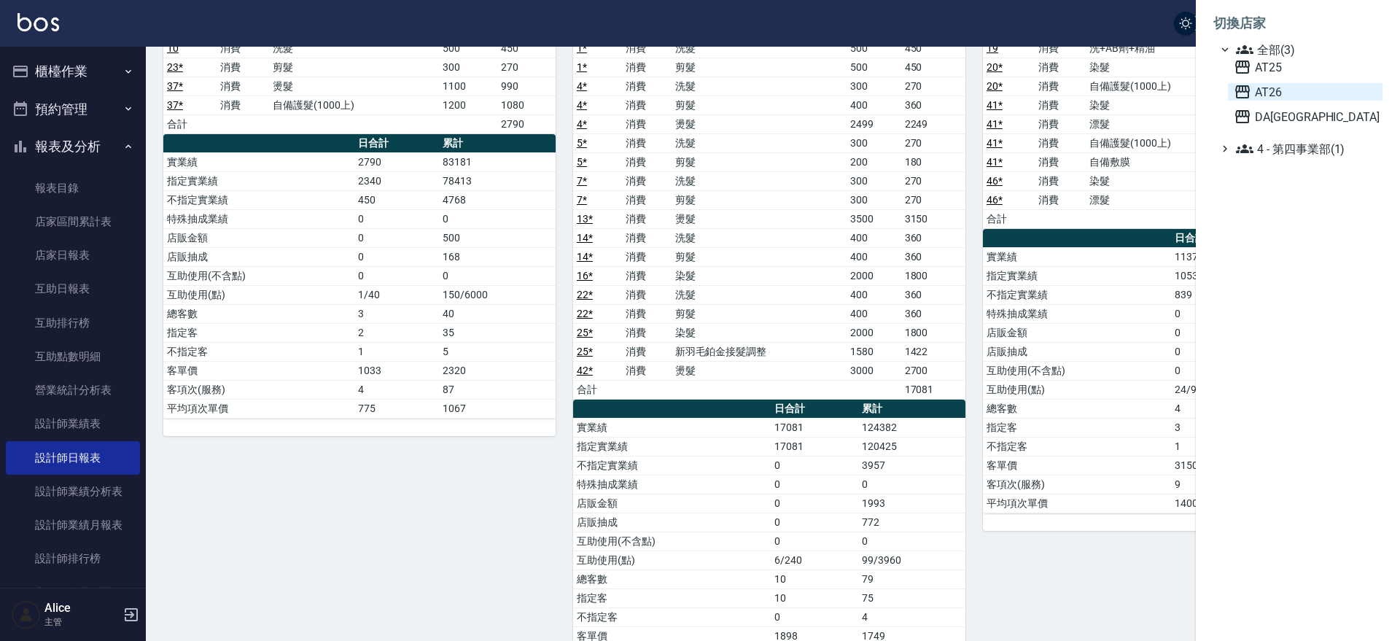
click at [1298, 88] on span "AT26" at bounding box center [1305, 92] width 143 height 18
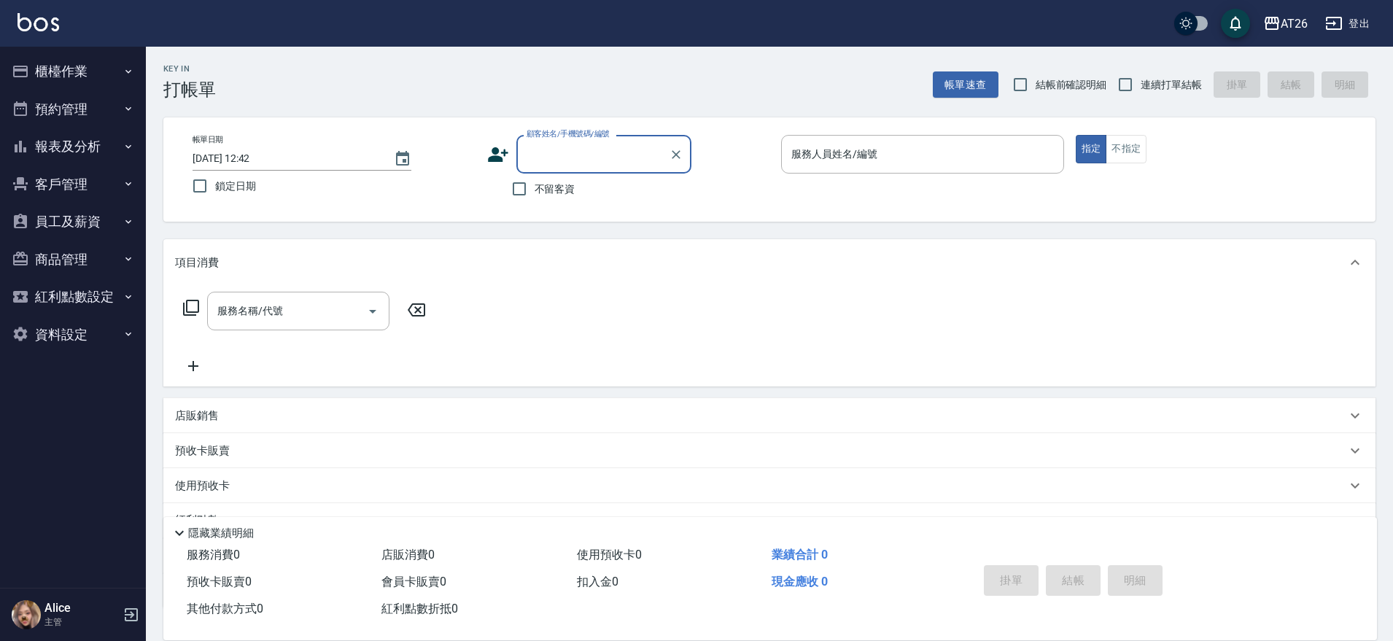
click at [85, 147] on button "報表及分析" at bounding box center [73, 147] width 134 height 38
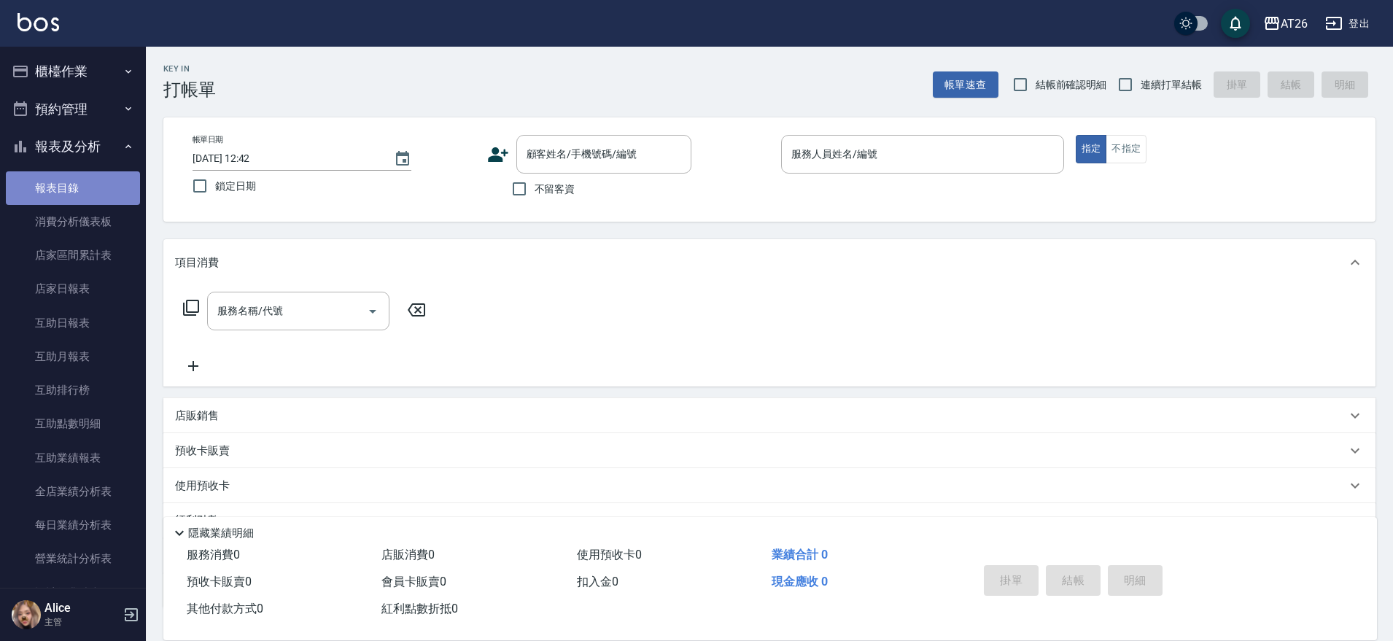
click at [105, 174] on link "報表目錄" at bounding box center [73, 188] width 134 height 34
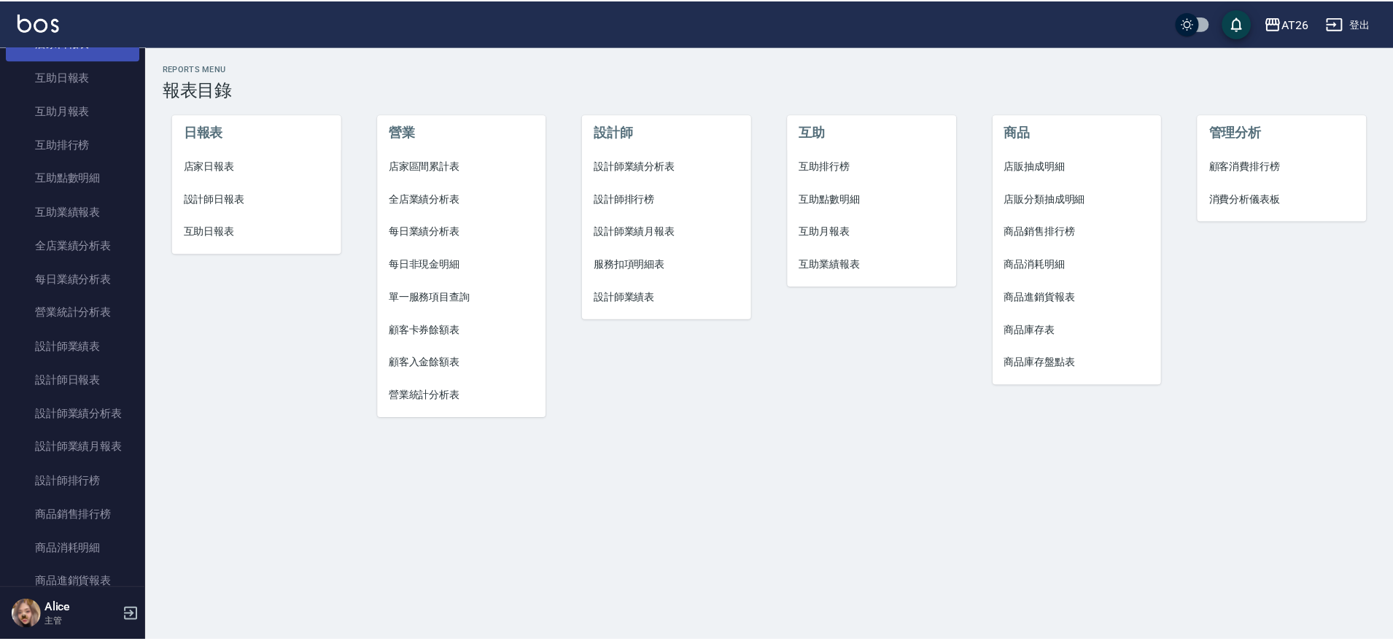
scroll to position [91, 0]
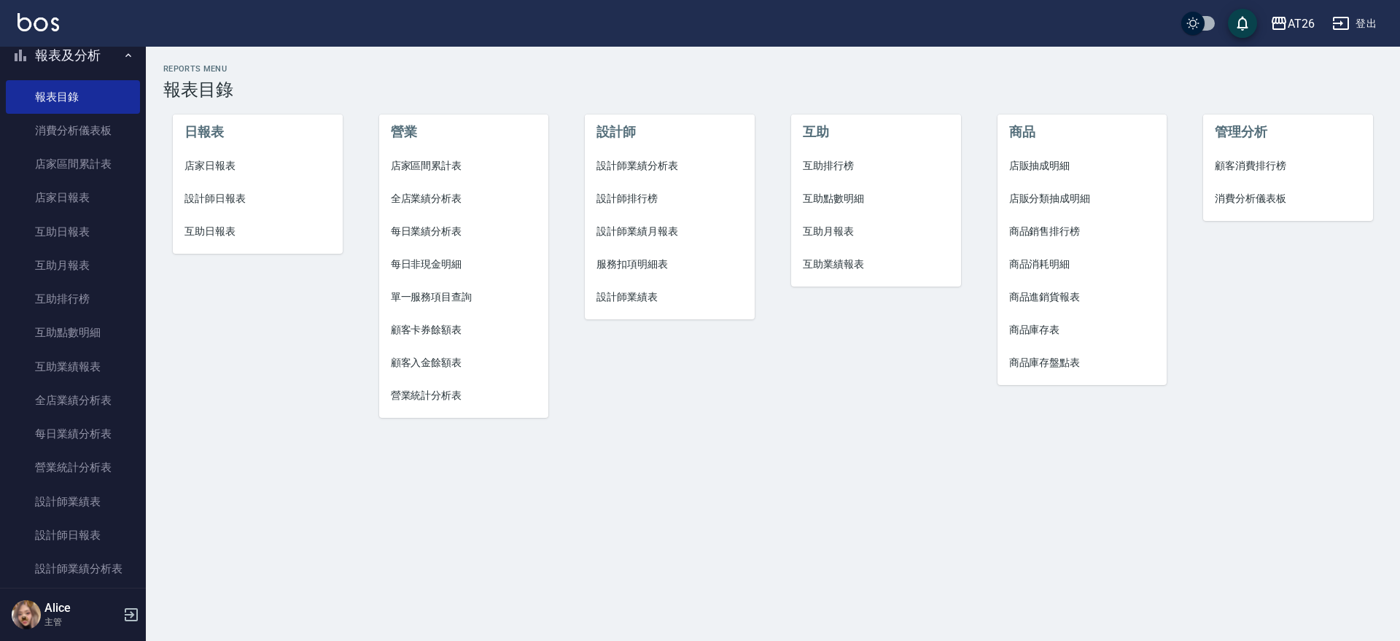
click at [206, 159] on span "店家日報表" at bounding box center [257, 165] width 147 height 15
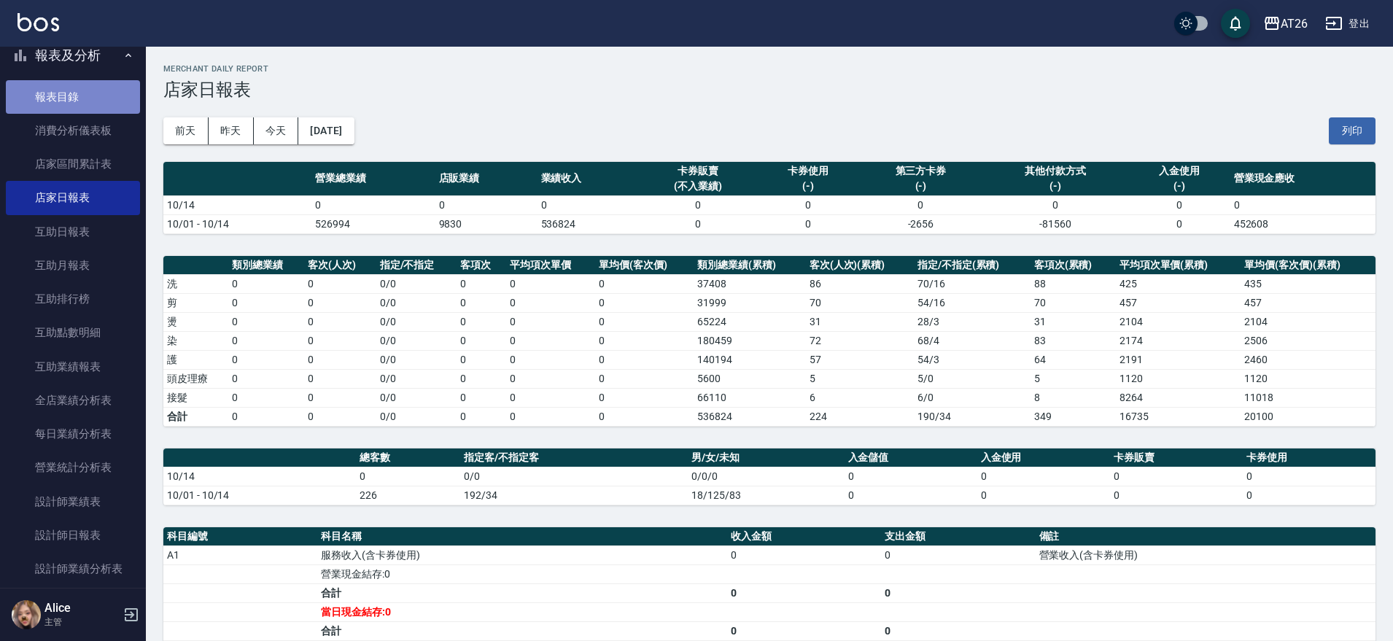
click at [99, 88] on link "報表目錄" at bounding box center [73, 97] width 134 height 34
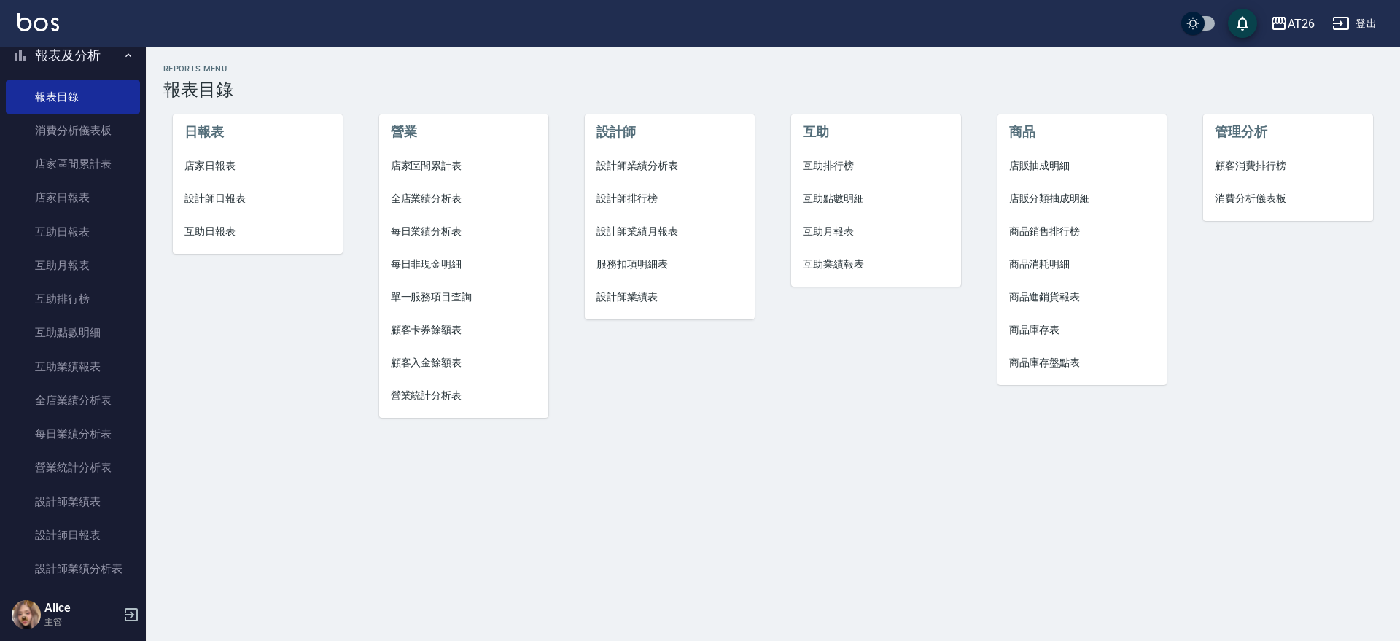
click at [232, 209] on li "設計師日報表" at bounding box center [258, 198] width 170 height 33
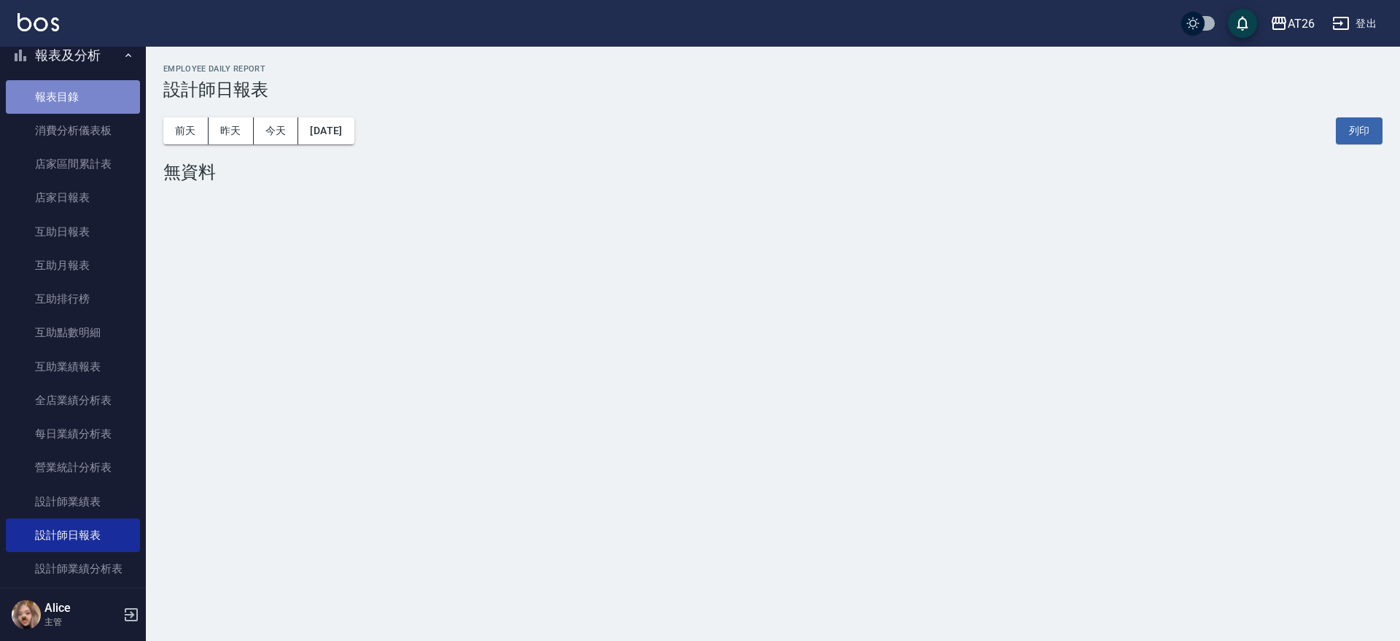
click at [106, 85] on link "報表目錄" at bounding box center [73, 97] width 134 height 34
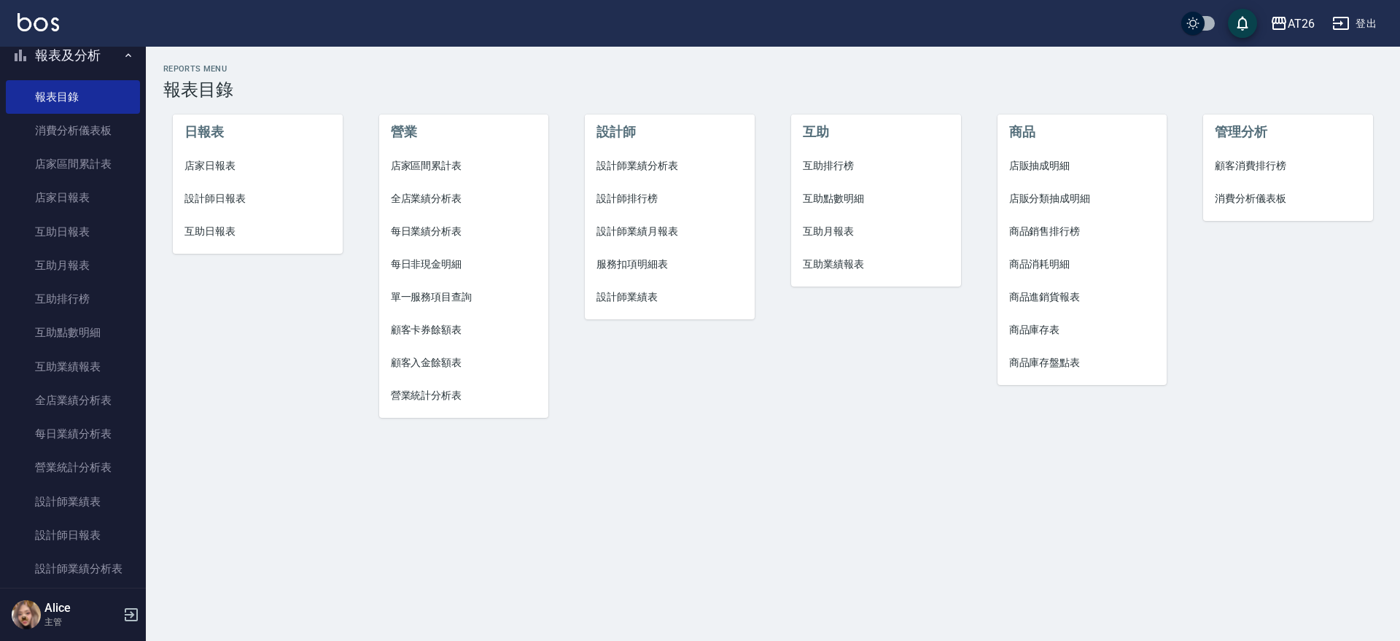
click at [240, 171] on span "店家日報表" at bounding box center [257, 165] width 147 height 15
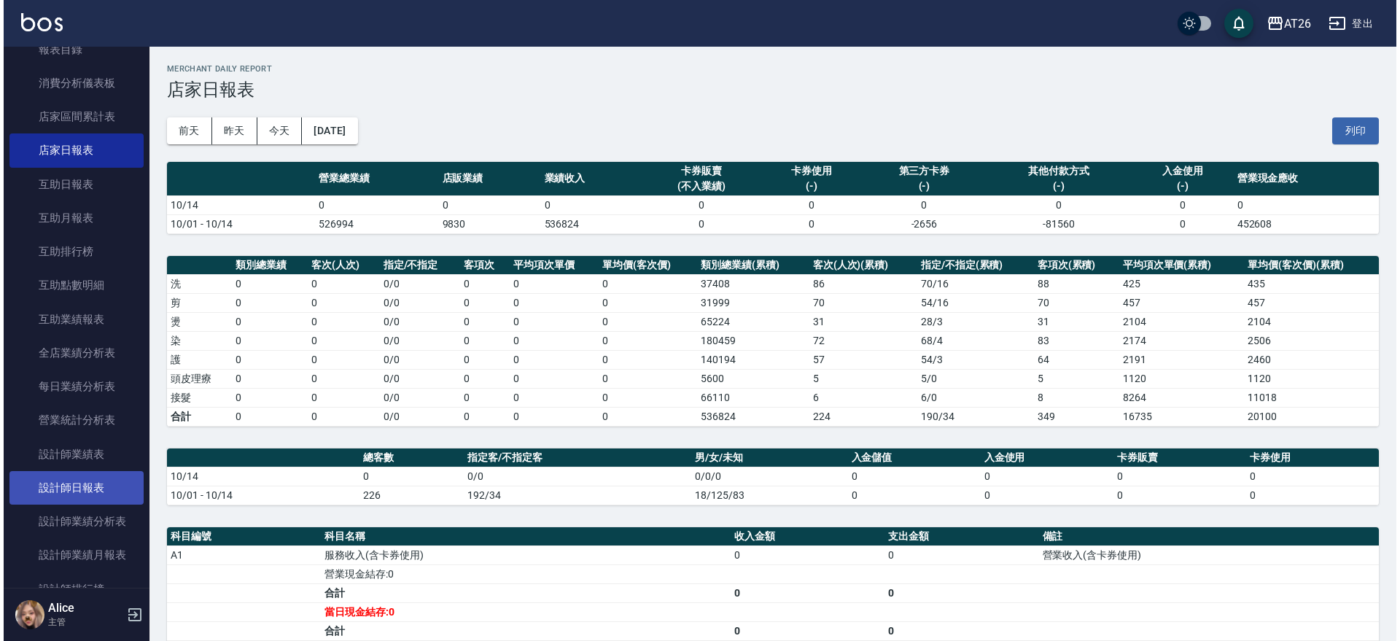
scroll to position [182, 0]
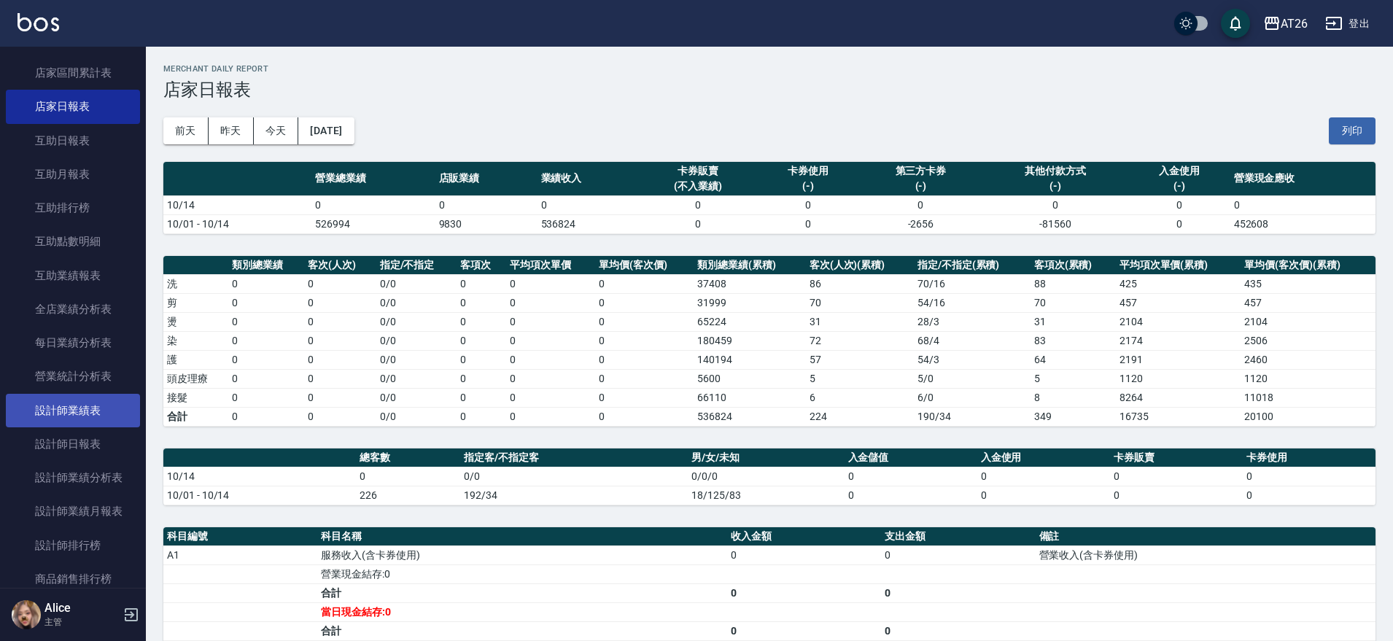
click at [86, 421] on link "設計師業績表" at bounding box center [73, 411] width 134 height 34
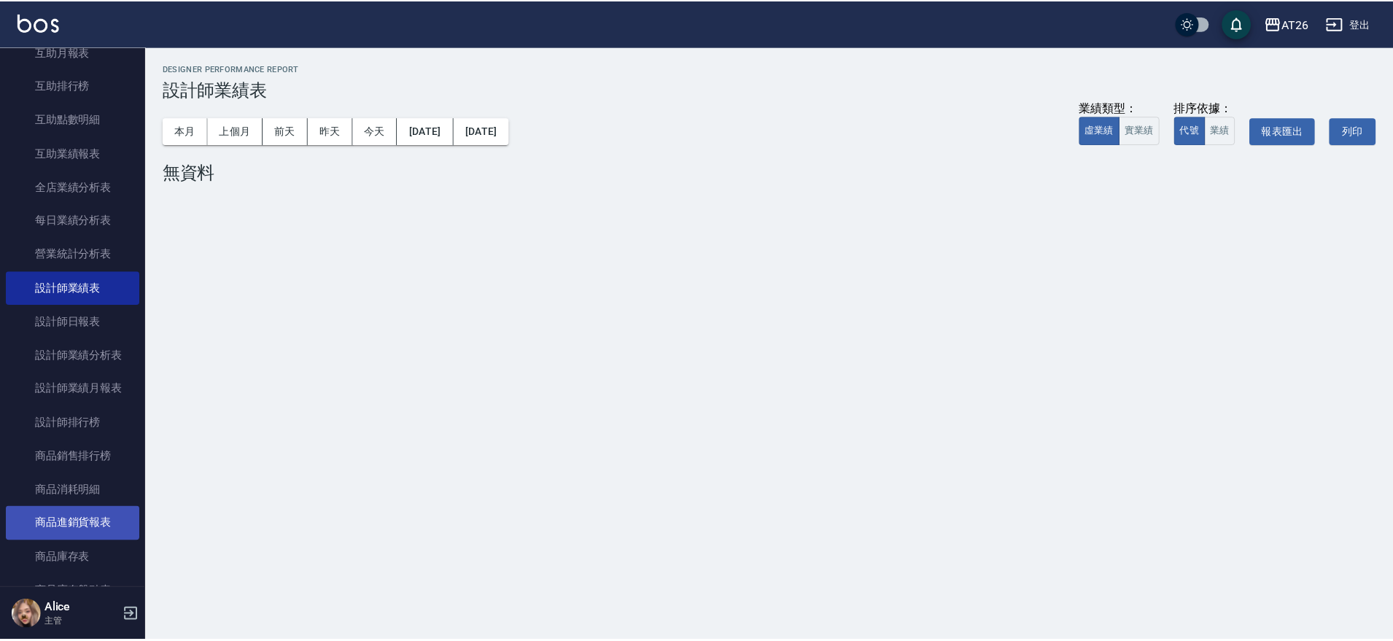
scroll to position [273, 0]
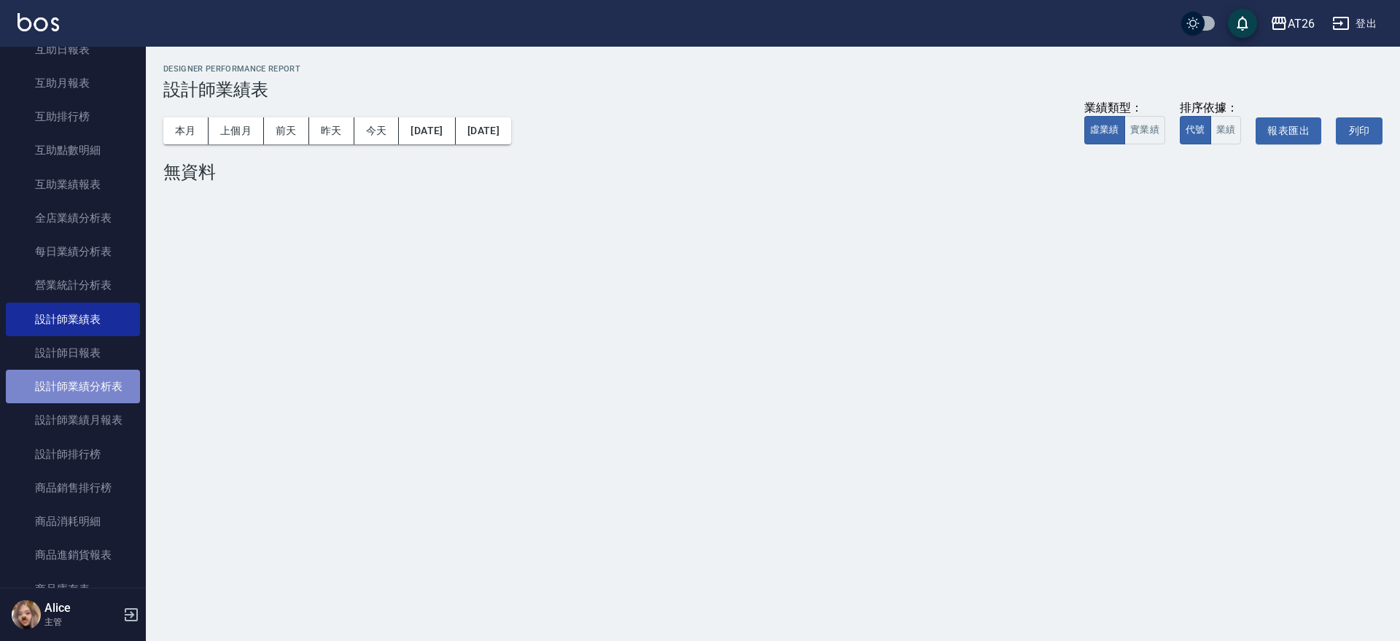
click at [94, 371] on link "設計師業績分析表" at bounding box center [73, 387] width 134 height 34
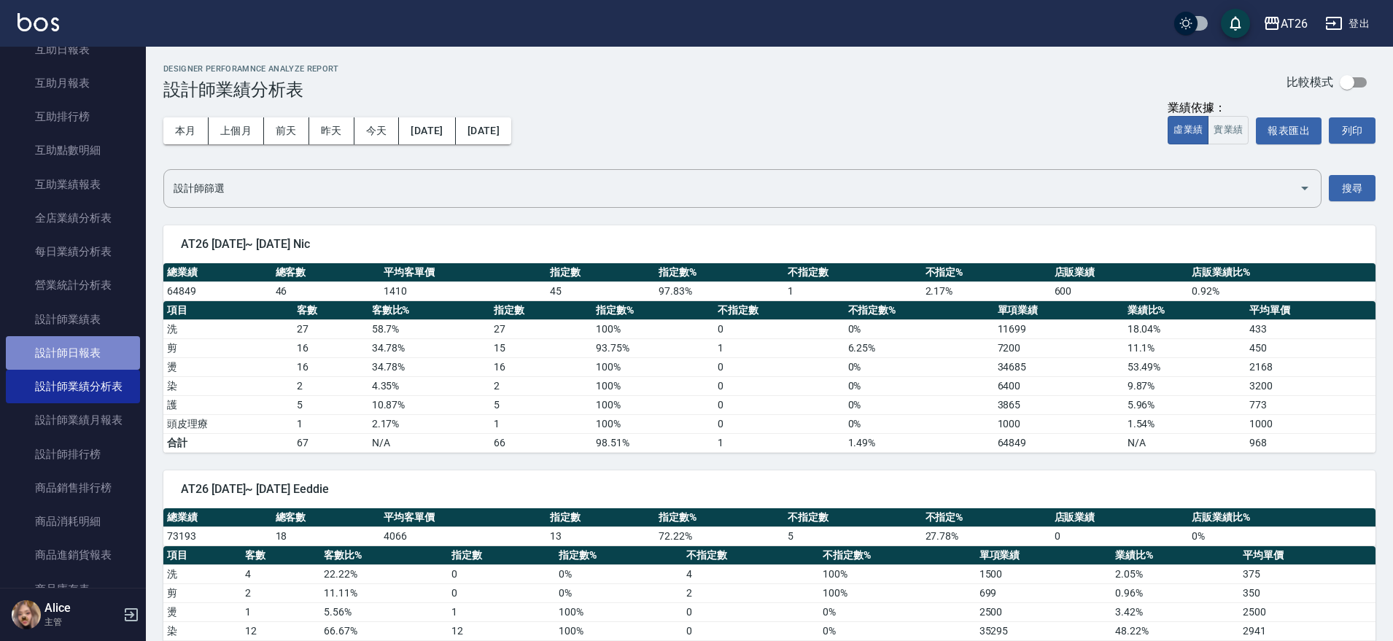
click at [95, 349] on link "設計師日報表" at bounding box center [73, 353] width 134 height 34
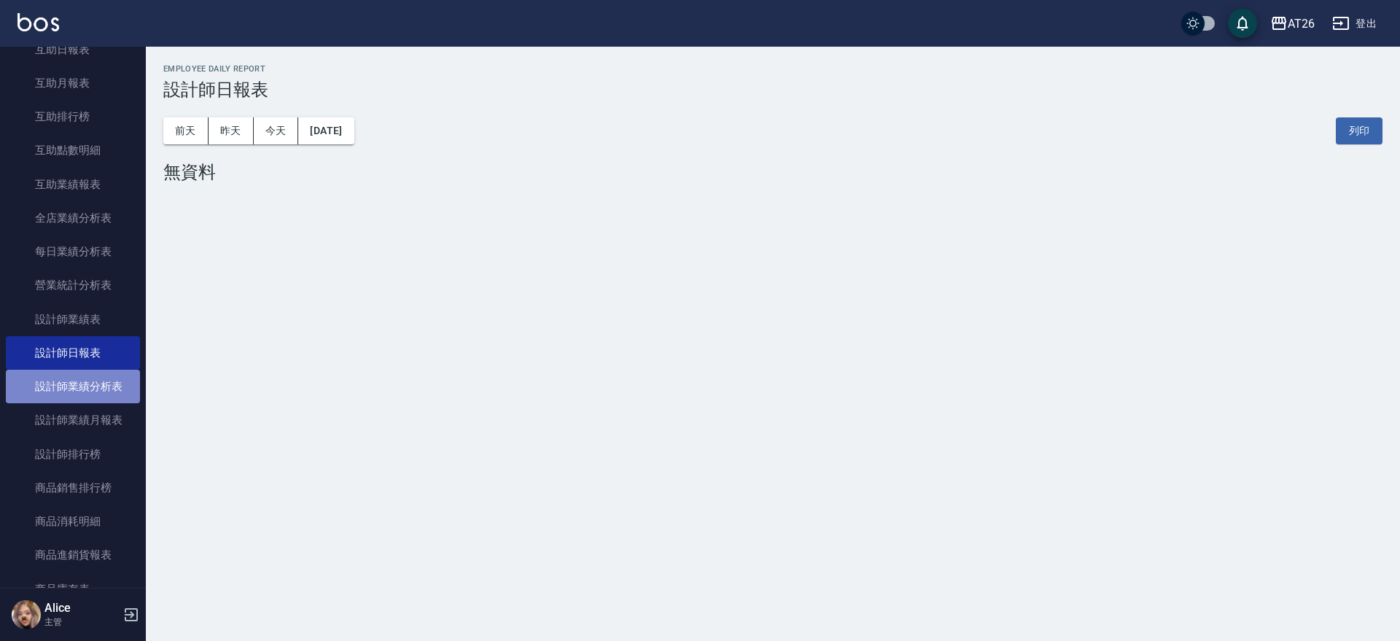
click at [90, 389] on link "設計師業績分析表" at bounding box center [73, 387] width 134 height 34
